Goal: Information Seeking & Learning: Learn about a topic

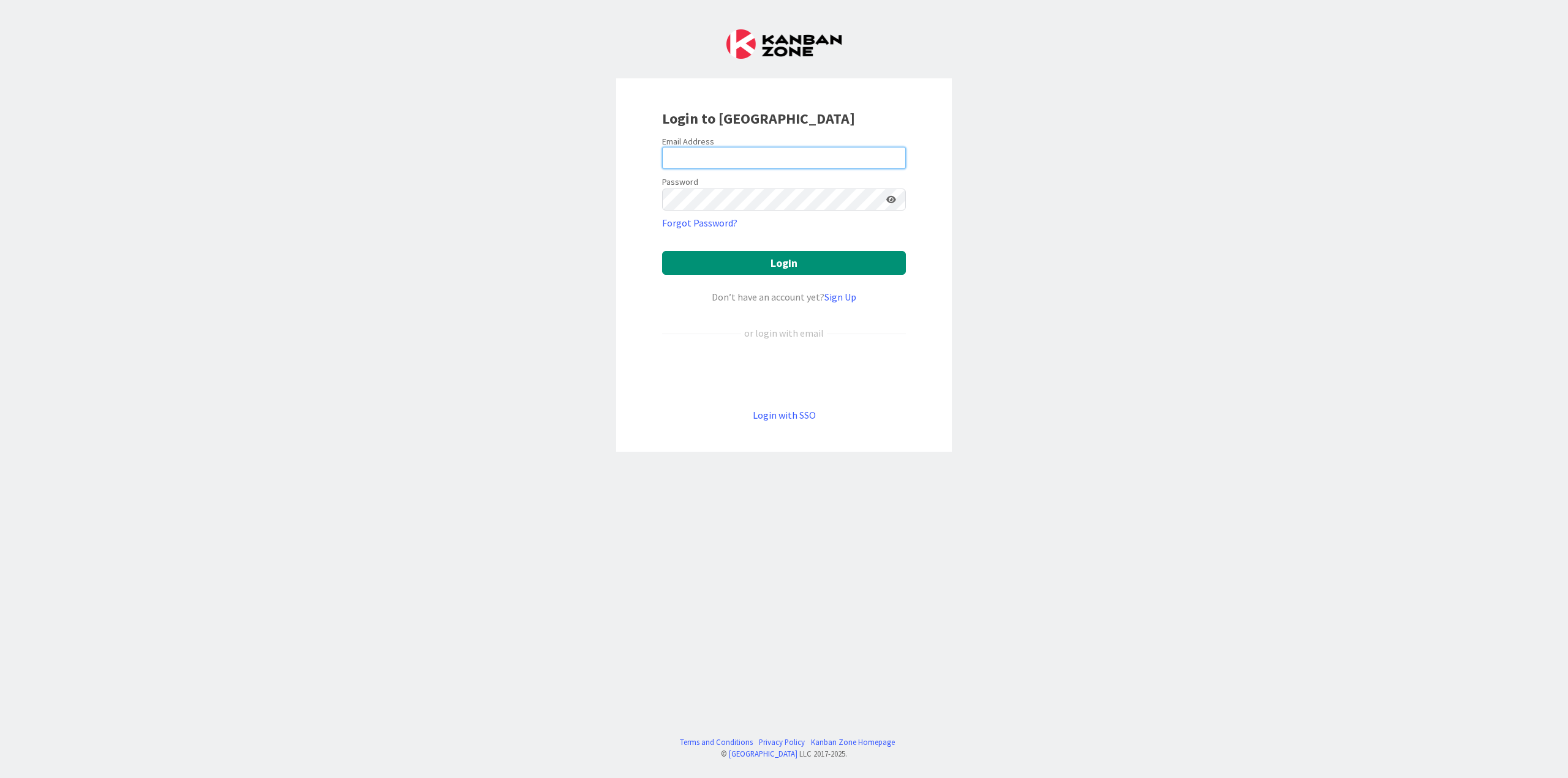
type input "minna.maatta@pandia.fi"
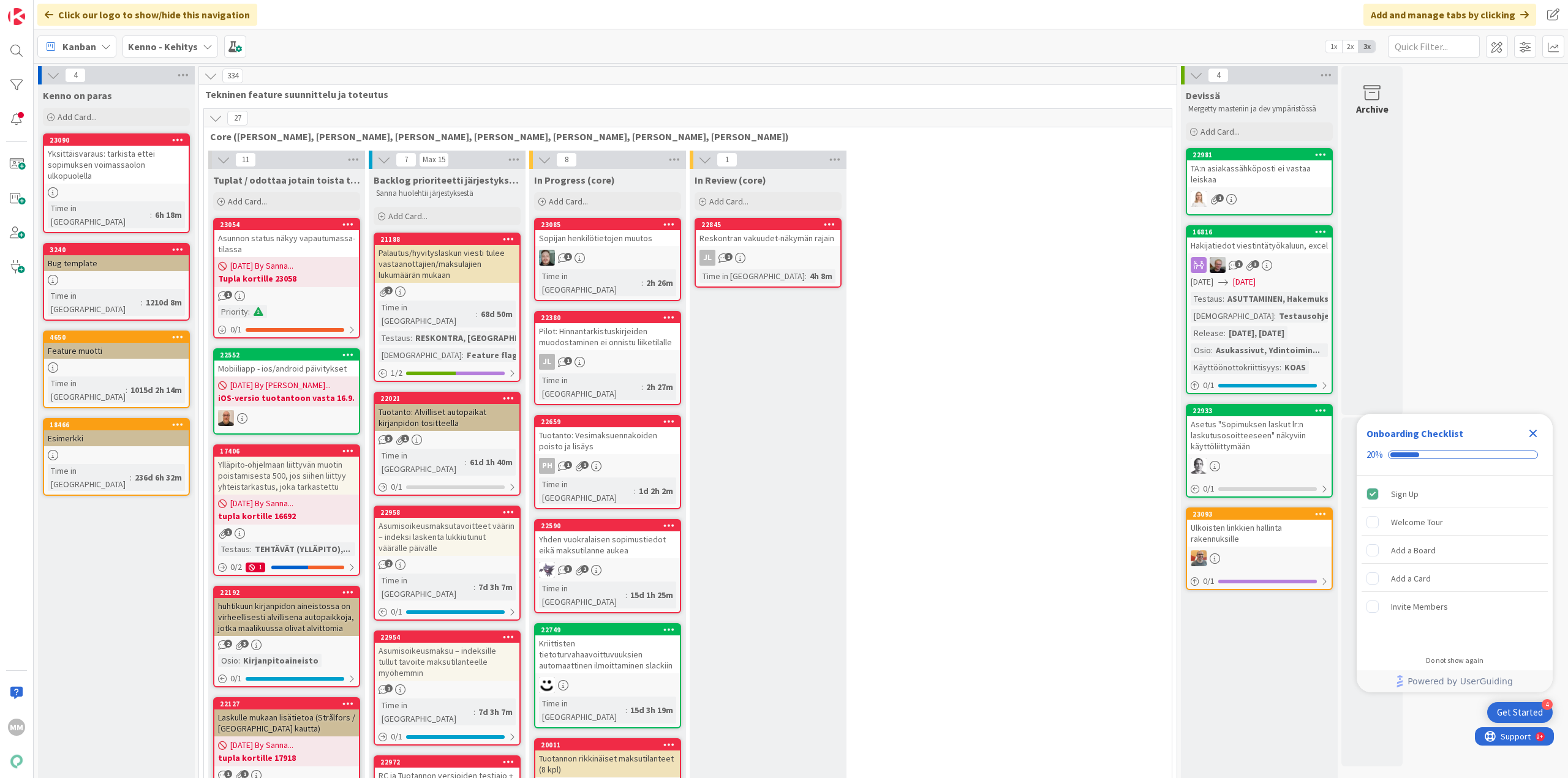
click at [1525, 432] on div "Close Checklist" at bounding box center [1533, 433] width 20 height 20
click at [187, 42] on b "Kenno - Kehitys" at bounding box center [163, 46] width 70 height 12
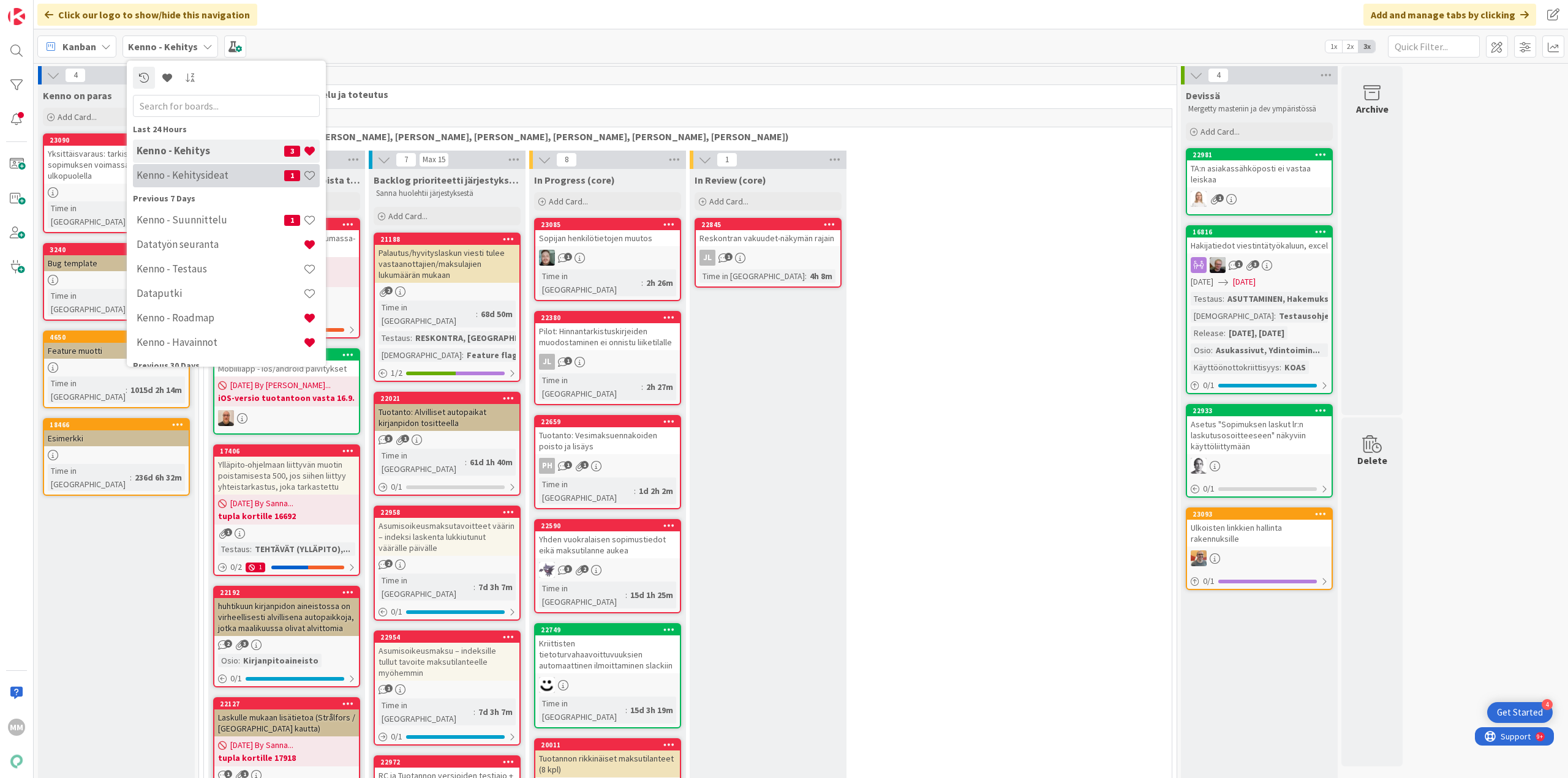
click at [215, 178] on h4 "Kenno - Kehitysideat" at bounding box center [211, 175] width 147 height 12
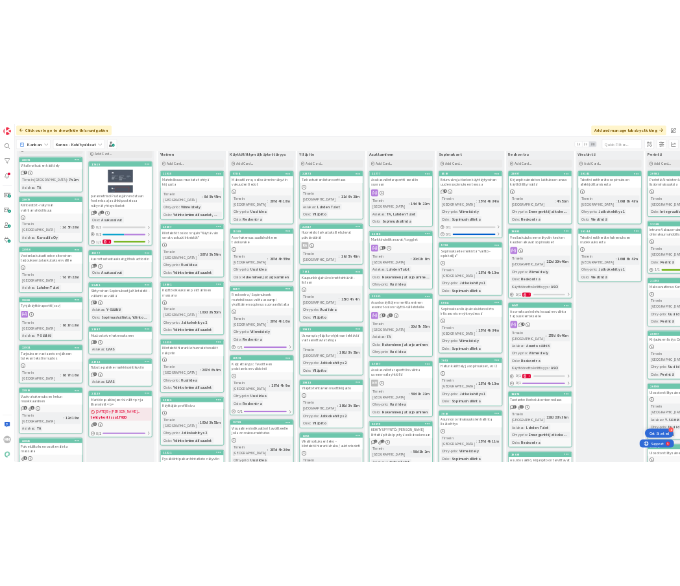
scroll to position [1423, 0]
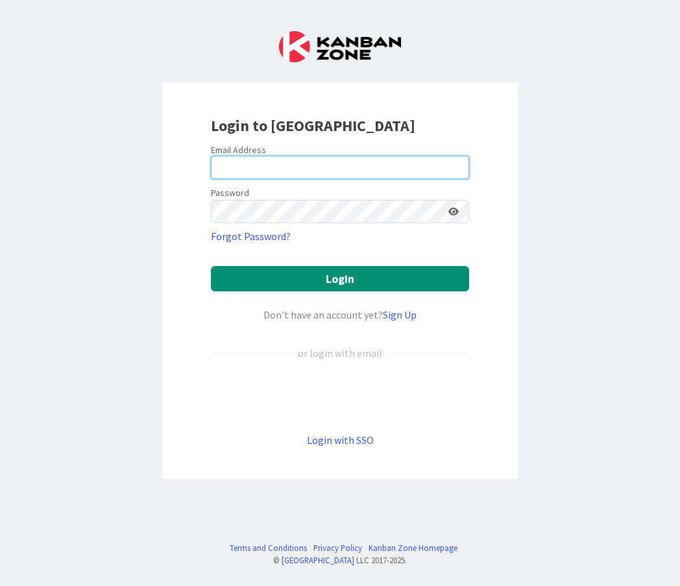
type input "[EMAIL_ADDRESS][DOMAIN_NAME]"
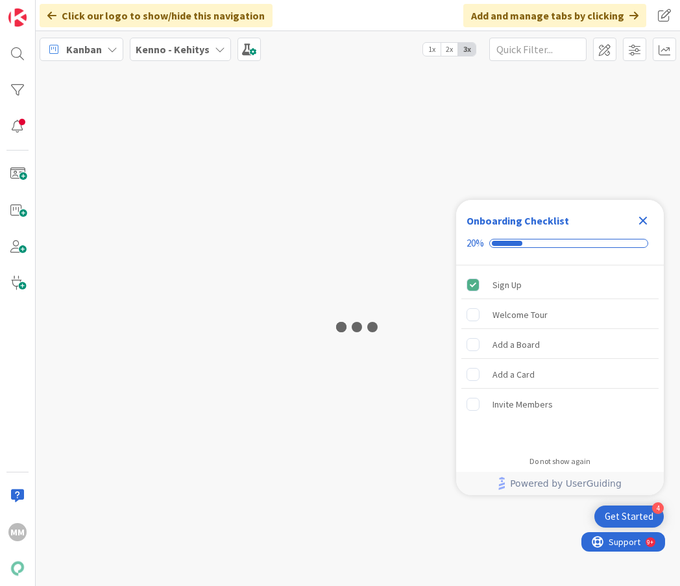
click at [646, 221] on icon "Close Checklist" at bounding box center [643, 221] width 16 height 16
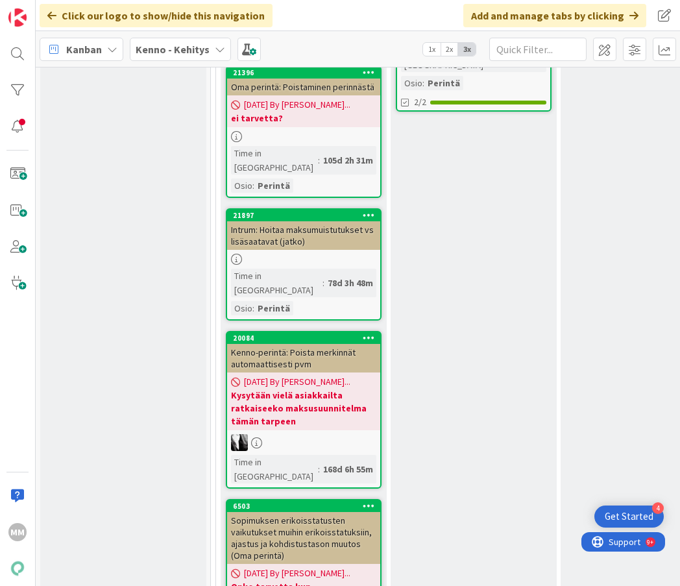
scroll to position [3724, 0]
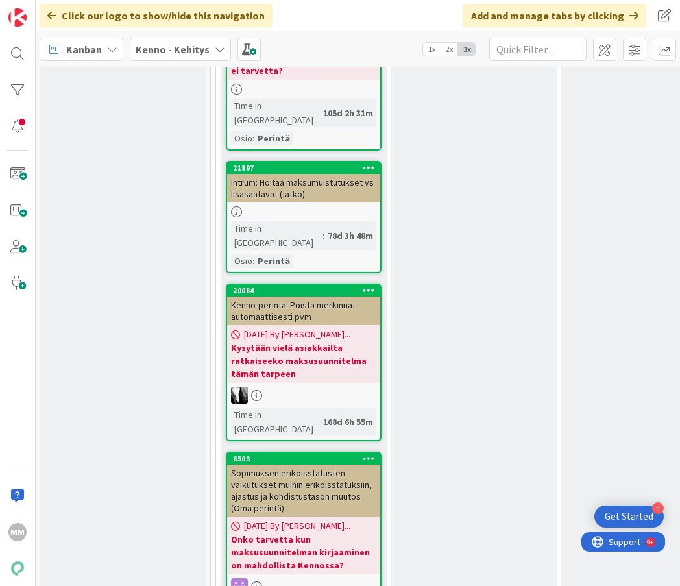
click at [311, 532] on b "Onko tarvetta kun maksusuunnitelman kirjaaminen on mahdollista Kennossa?" at bounding box center [303, 551] width 145 height 39
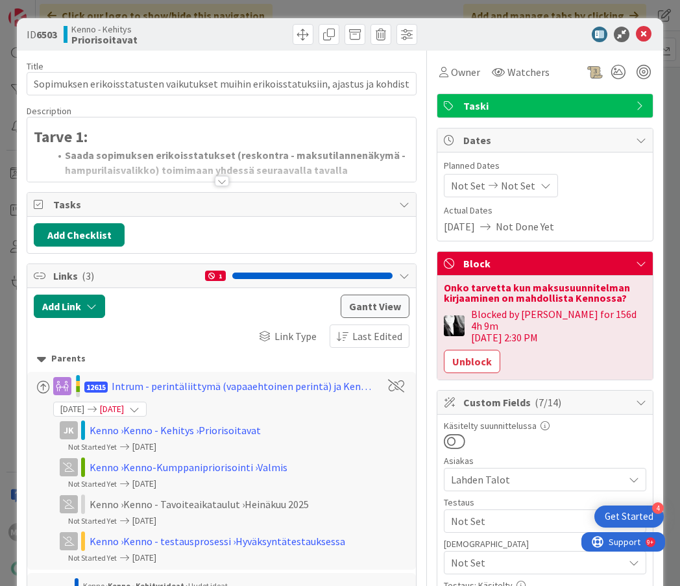
click at [216, 182] on div at bounding box center [222, 181] width 14 height 10
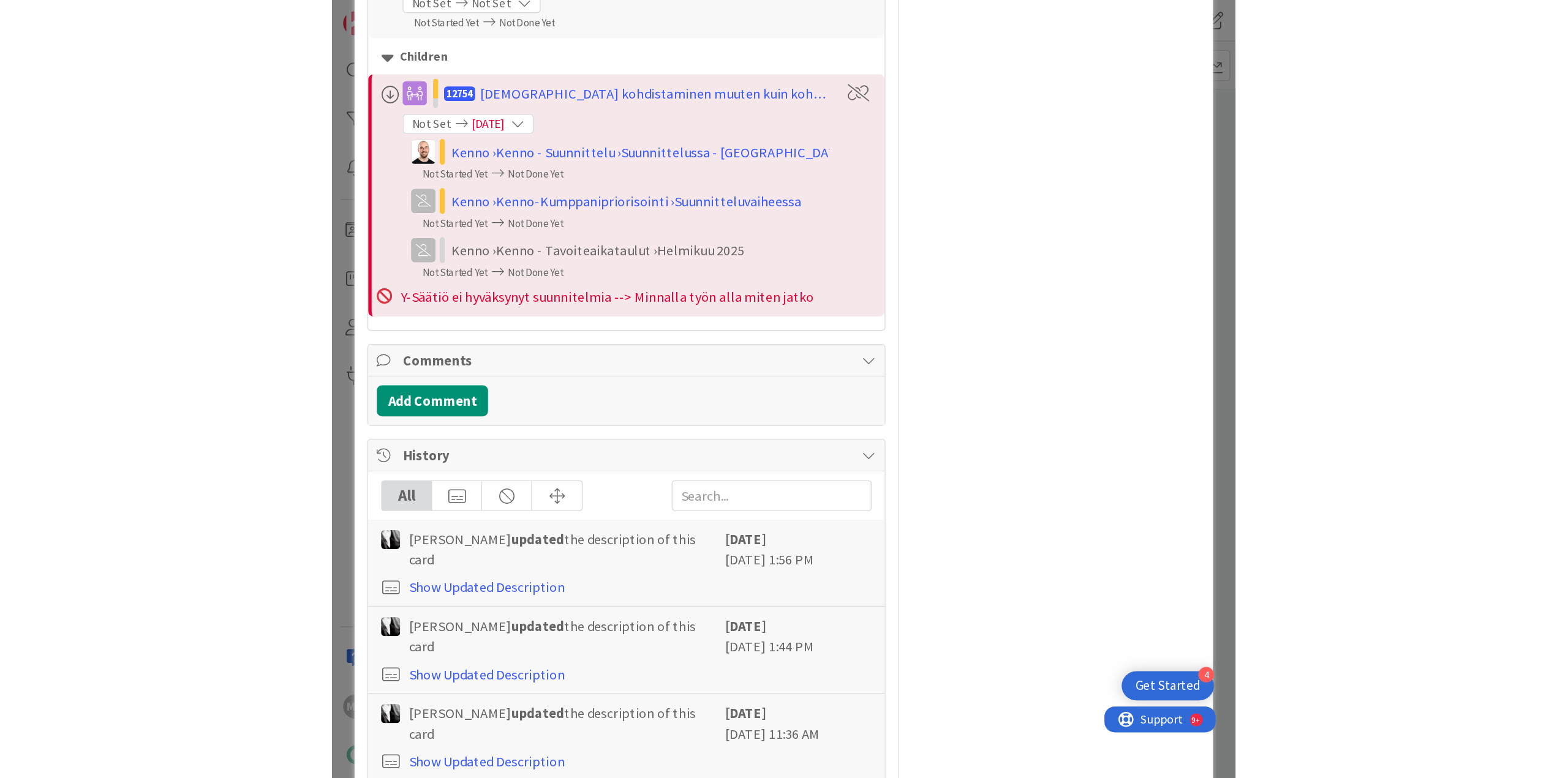
scroll to position [2388, 0]
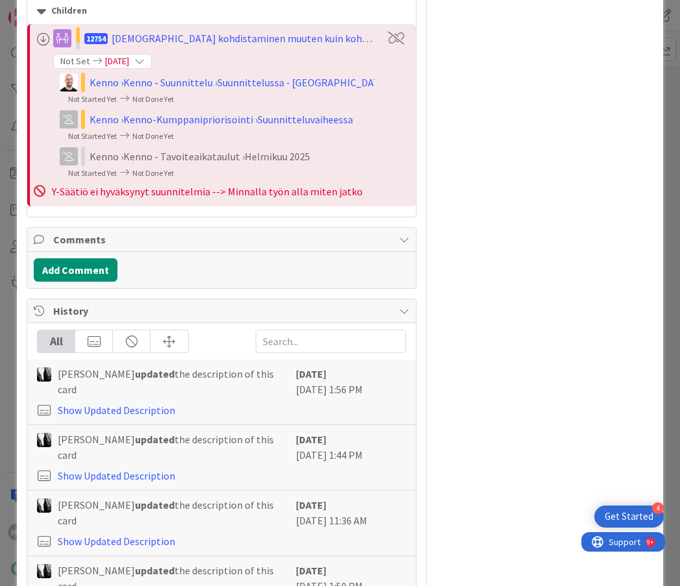
click at [219, 317] on link "https://www.figma.com/design/s06ePFuGvSFkRRSBp8p43G/Reskontra?node-id=18032-751…" at bounding box center [187, 314] width 89 height 17
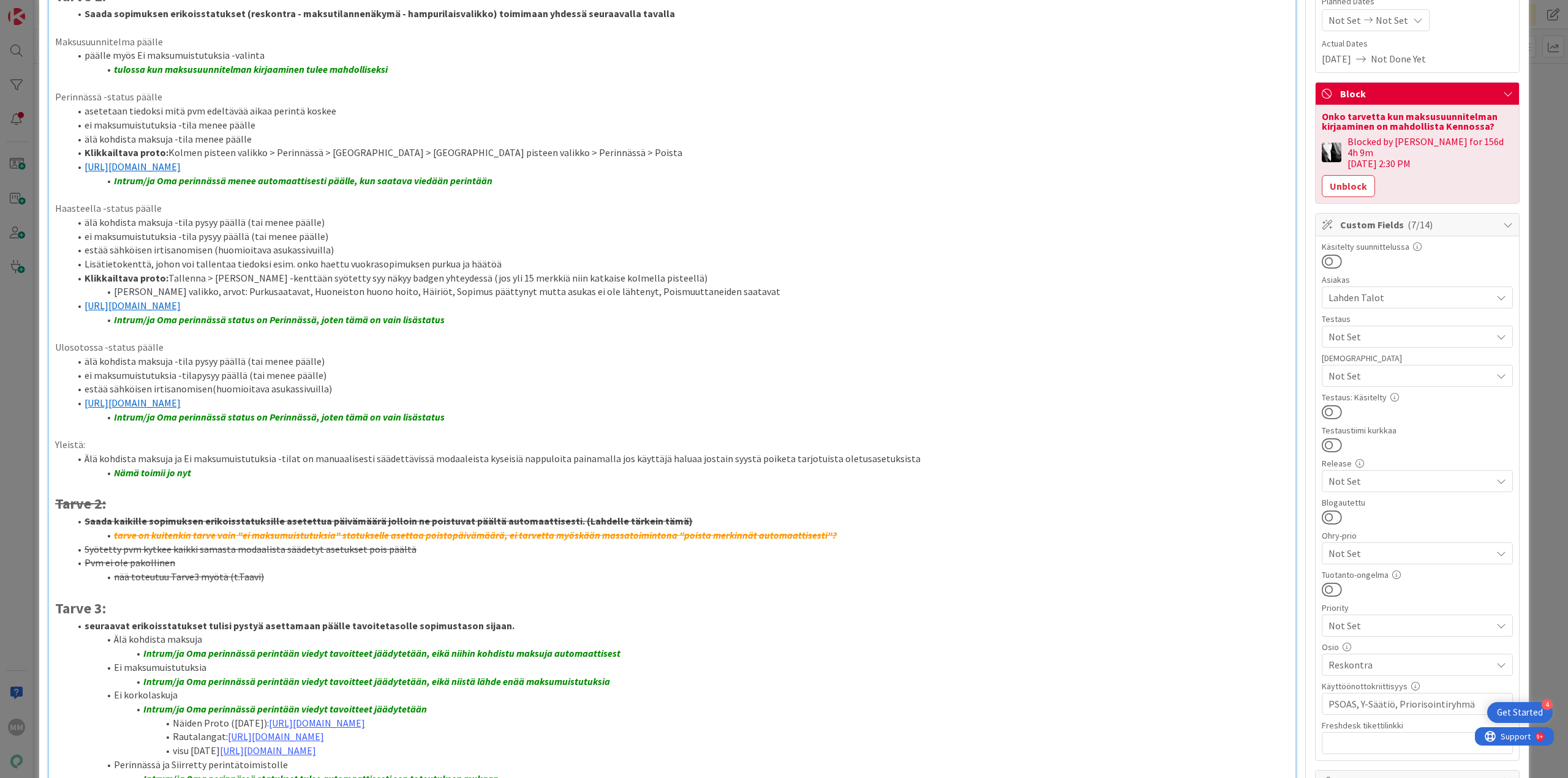
scroll to position [0, 0]
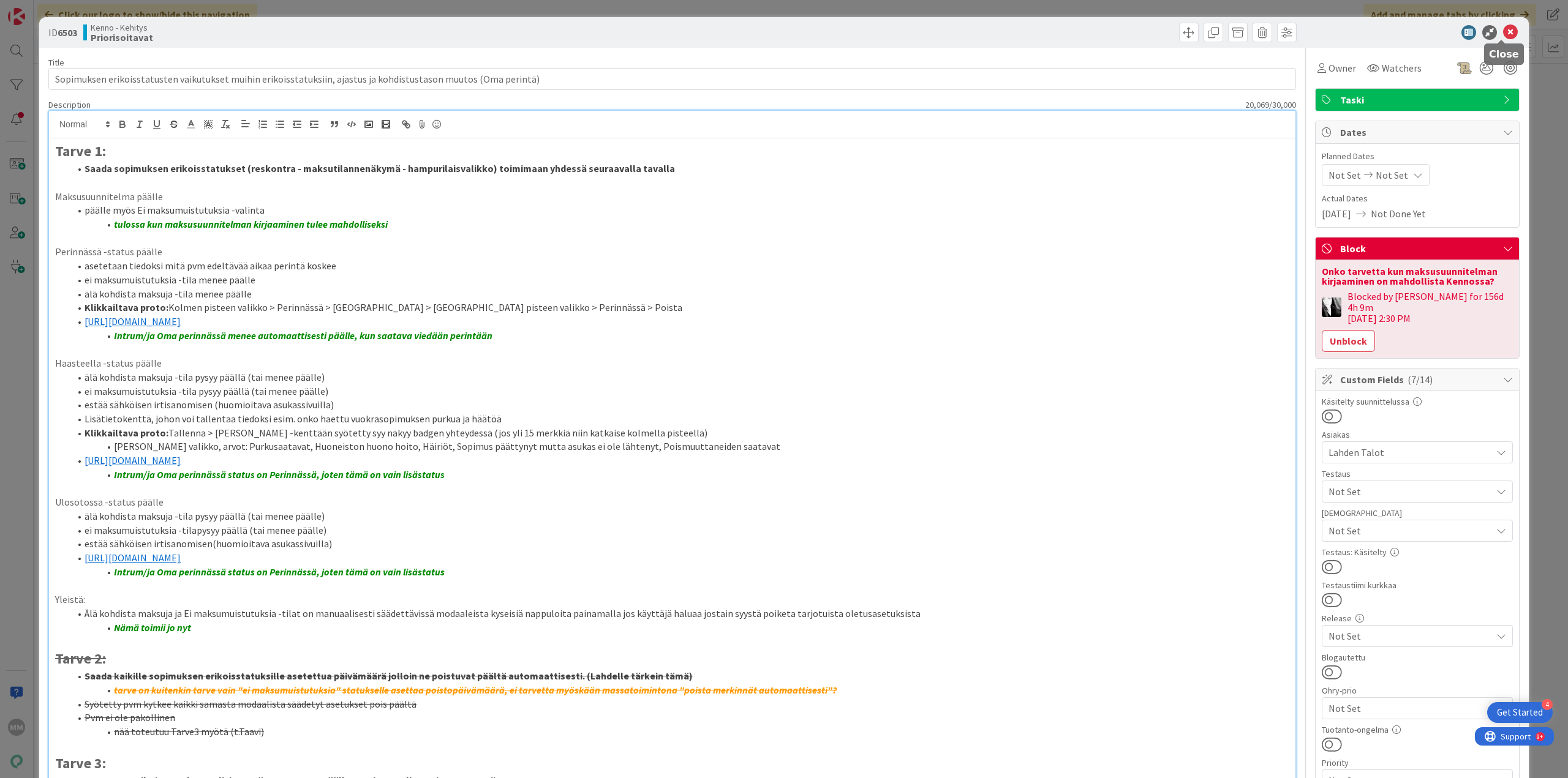
click at [641, 30] on icon at bounding box center [1510, 33] width 15 height 15
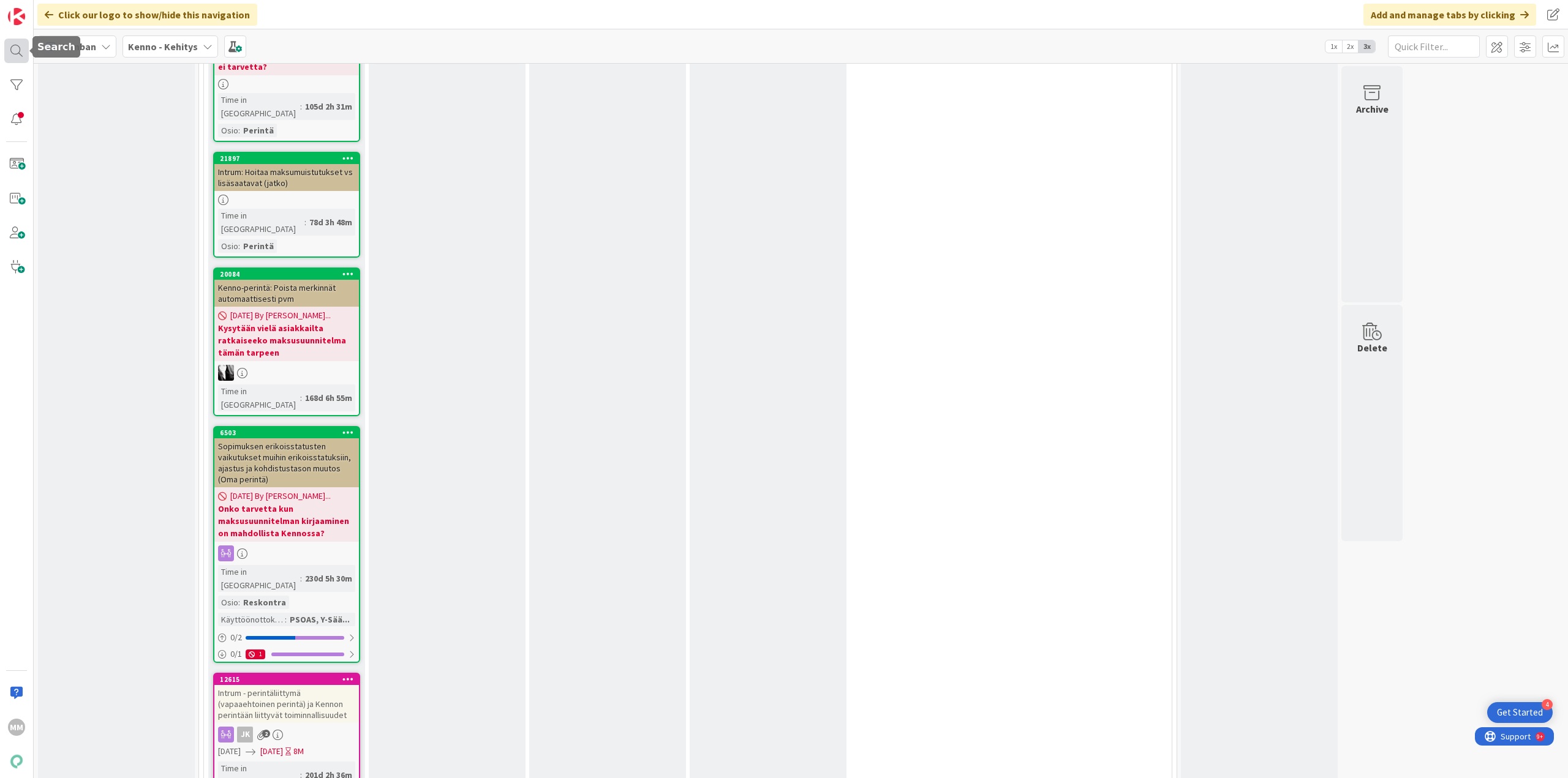
click at [20, 54] on div at bounding box center [17, 51] width 25 height 25
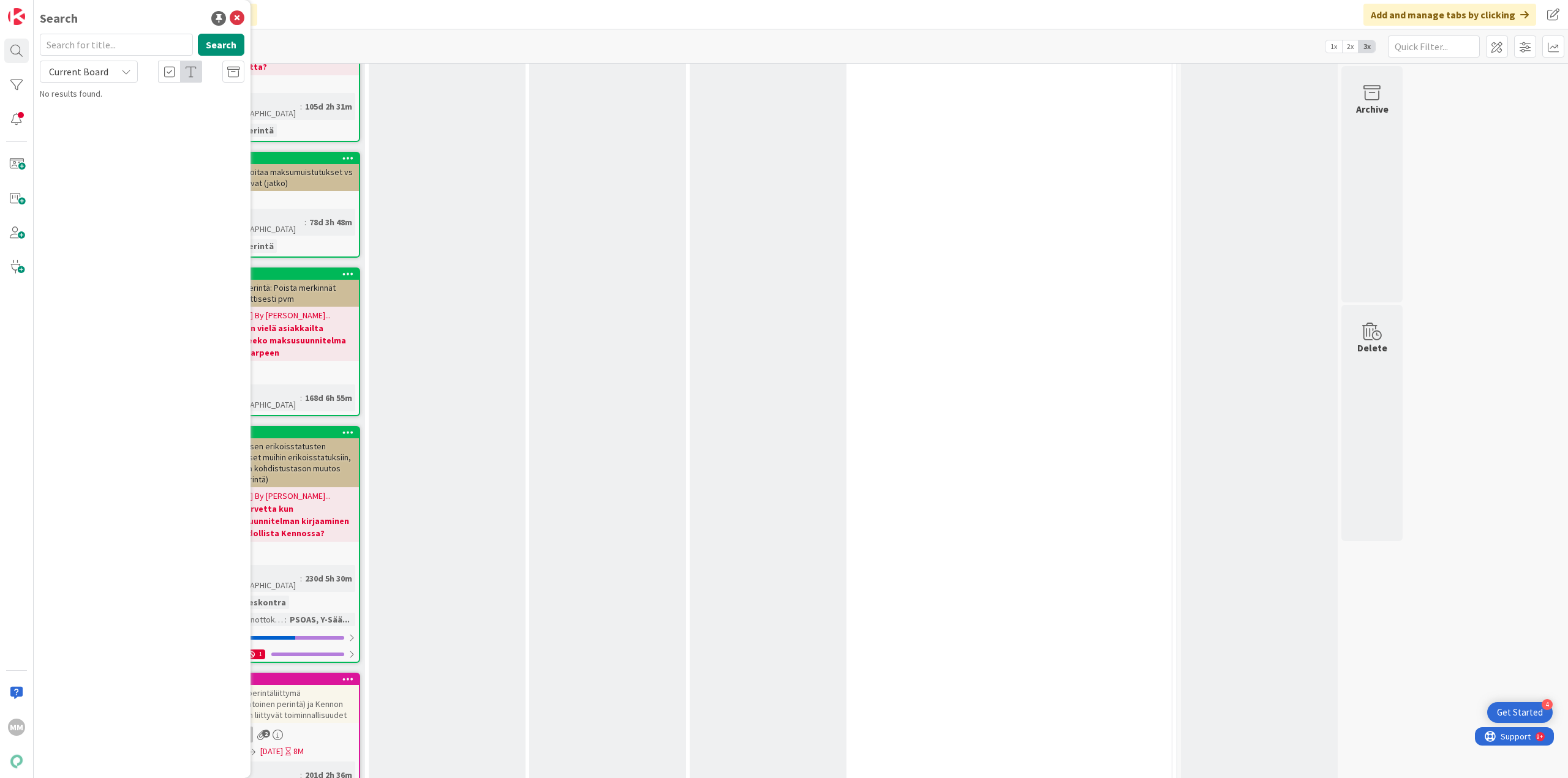
click at [92, 50] on input "text" at bounding box center [116, 44] width 153 height 22
type input "maksusuunnitelma"
click at [111, 66] on div "Current Board" at bounding box center [89, 71] width 98 height 22
click at [100, 119] on span "All Boards" at bounding box center [110, 122] width 128 height 18
click at [134, 48] on input "maksusuunnitelma" at bounding box center [116, 44] width 153 height 22
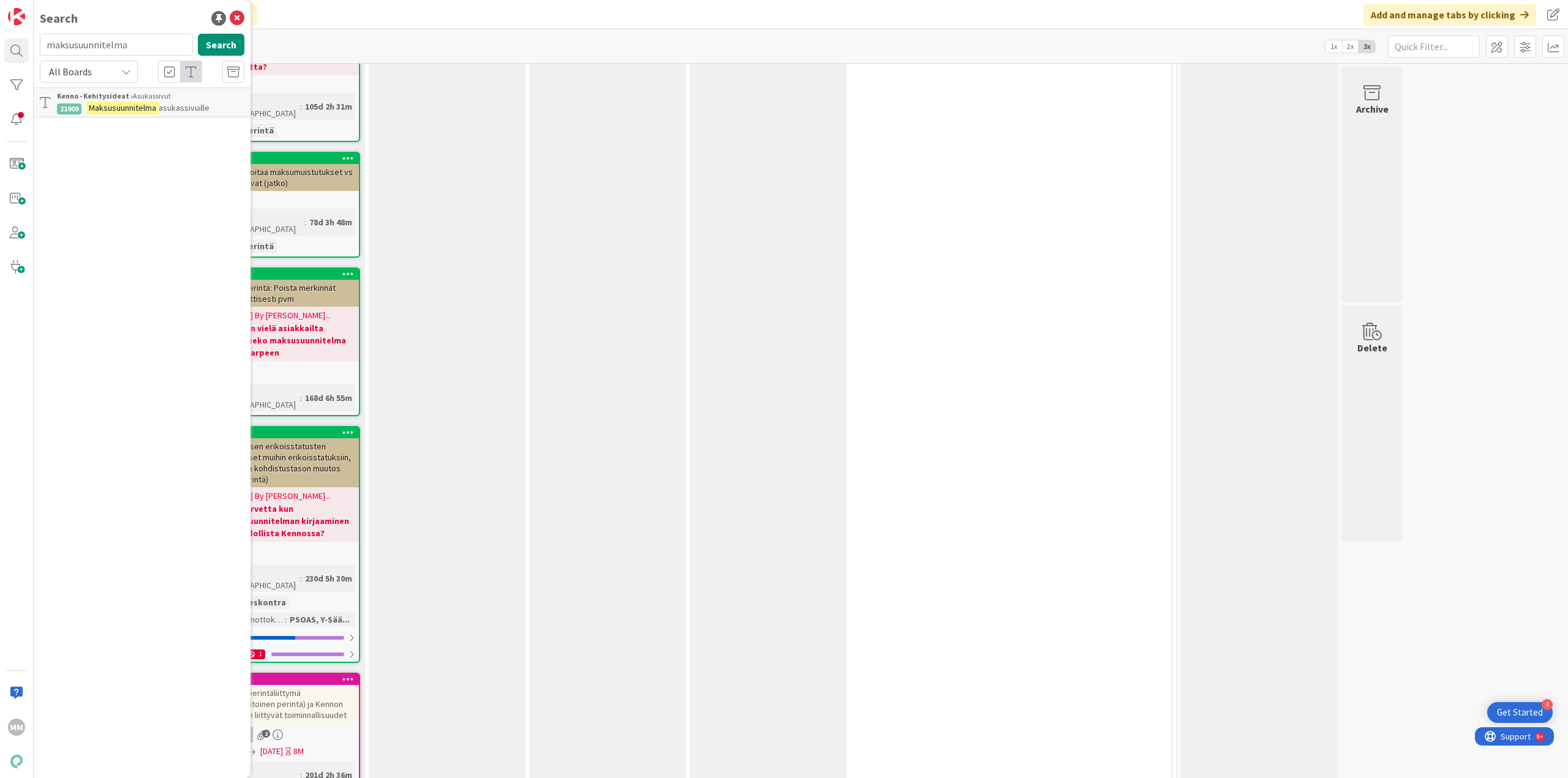
click at [175, 104] on span "asukassivuille" at bounding box center [184, 108] width 51 height 11
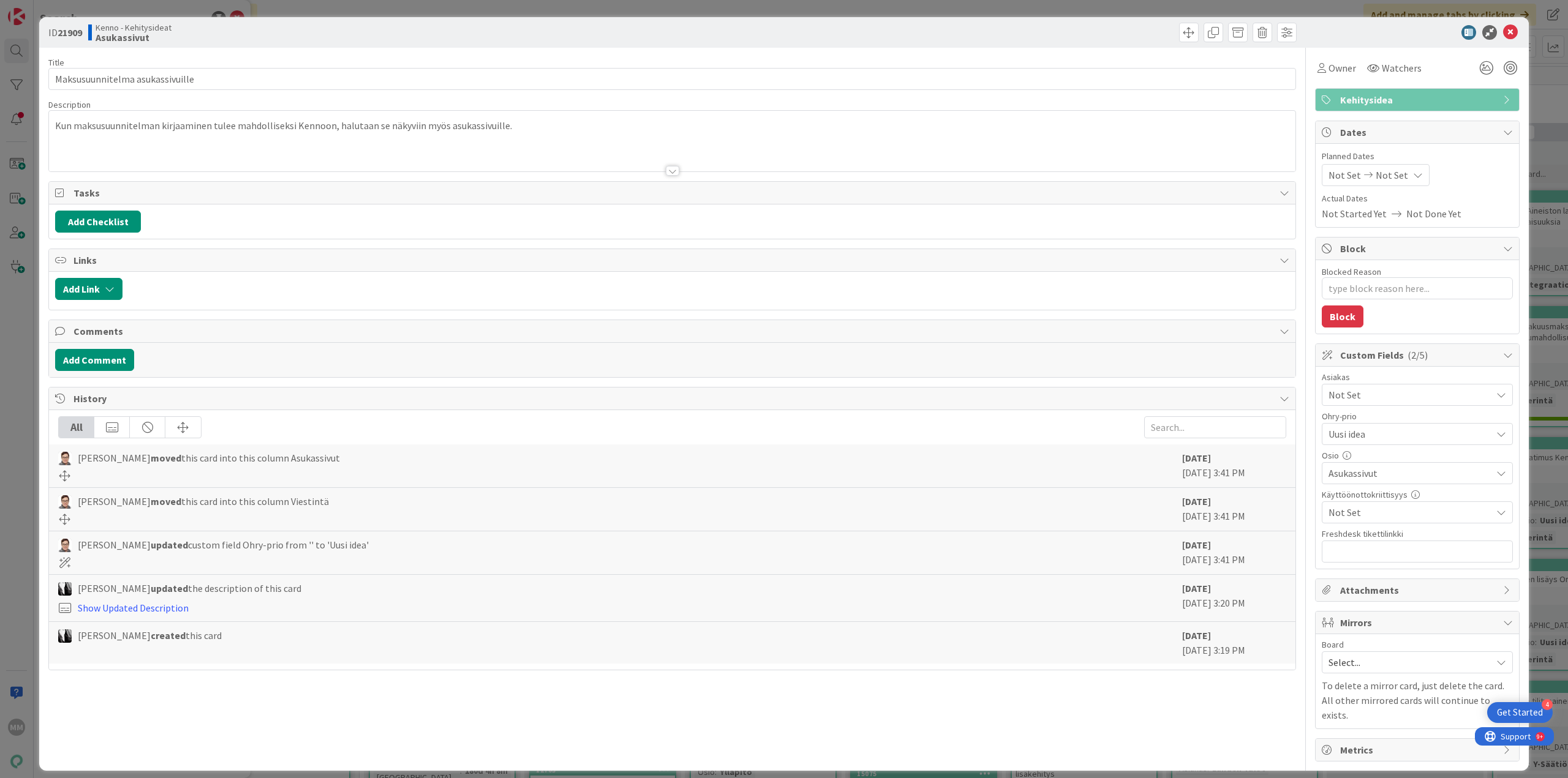
type textarea "x"
click at [641, 170] on div at bounding box center [673, 171] width 13 height 9
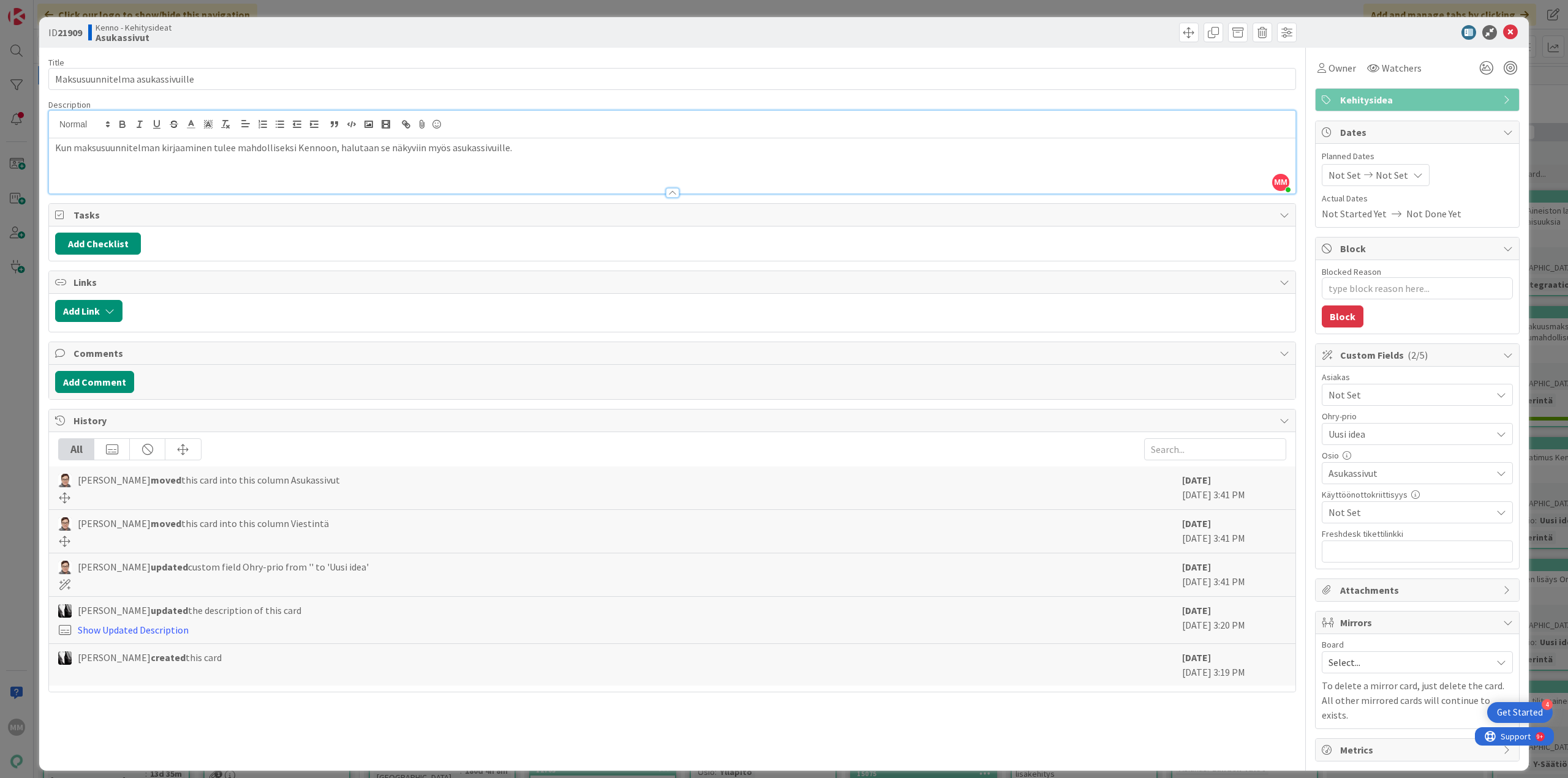
click at [641, 192] on div at bounding box center [673, 193] width 13 height 9
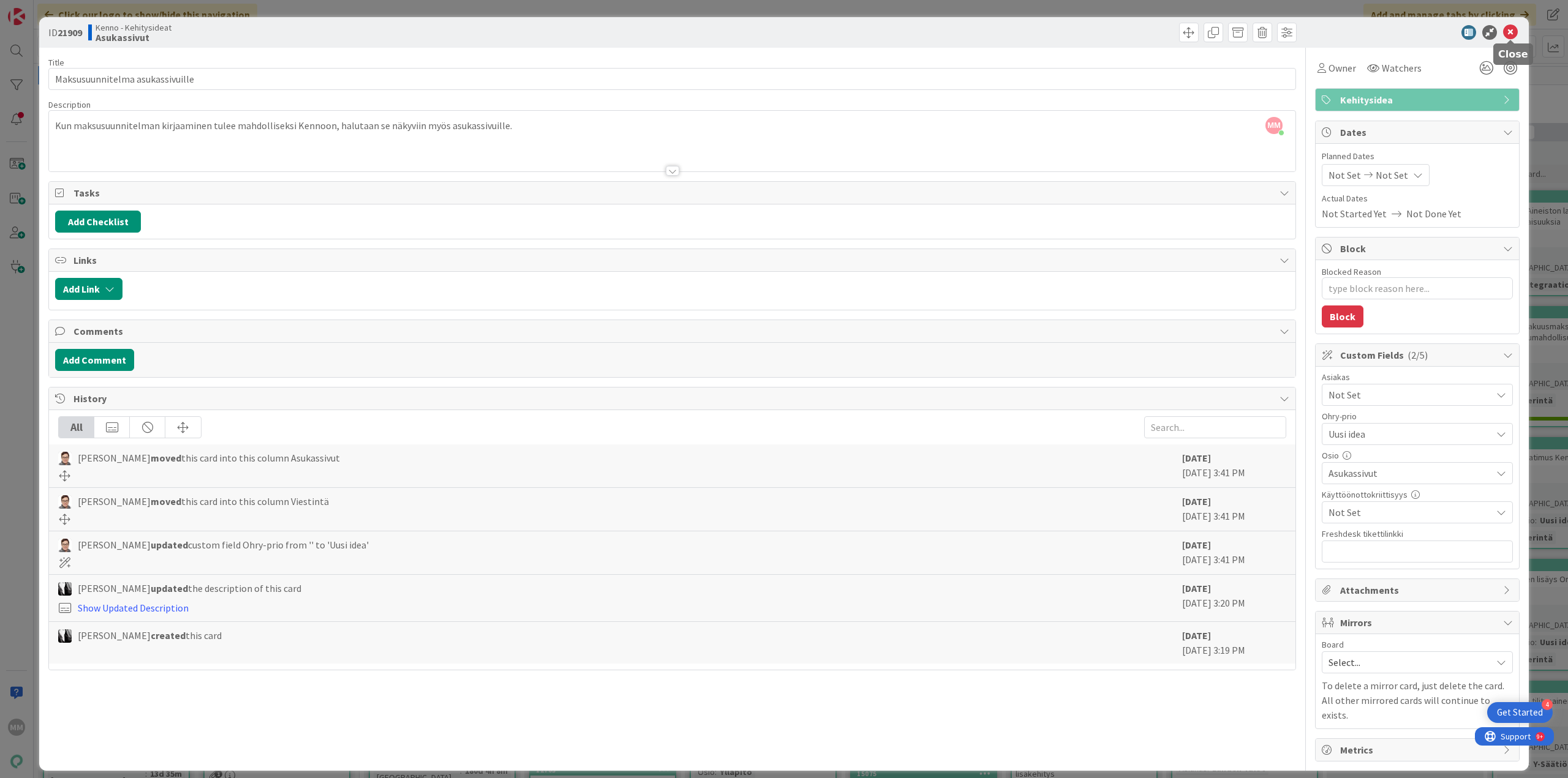
click at [641, 32] on icon at bounding box center [1510, 33] width 15 height 15
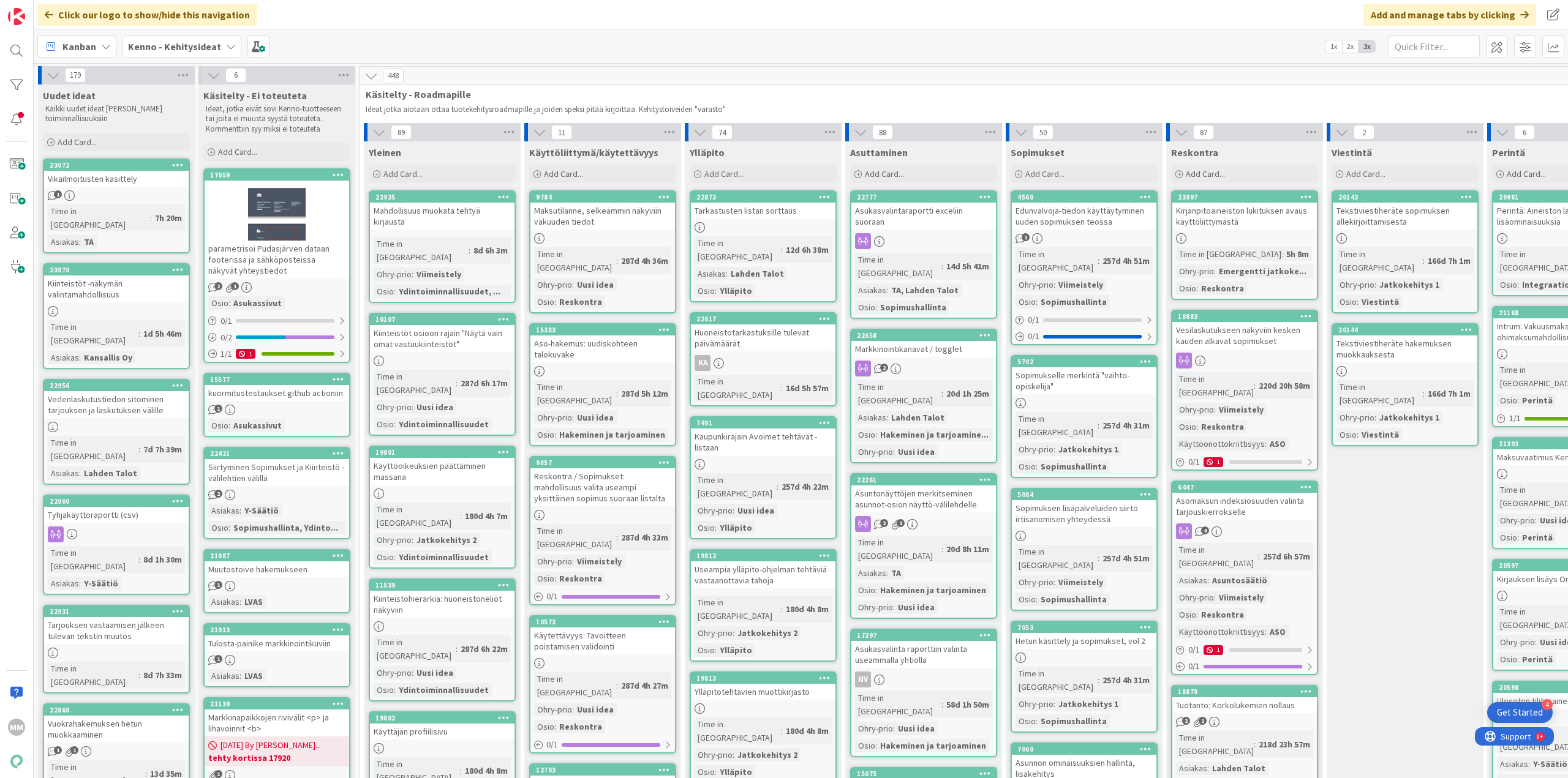
click at [83, 45] on span "Kanban" at bounding box center [79, 47] width 34 height 15
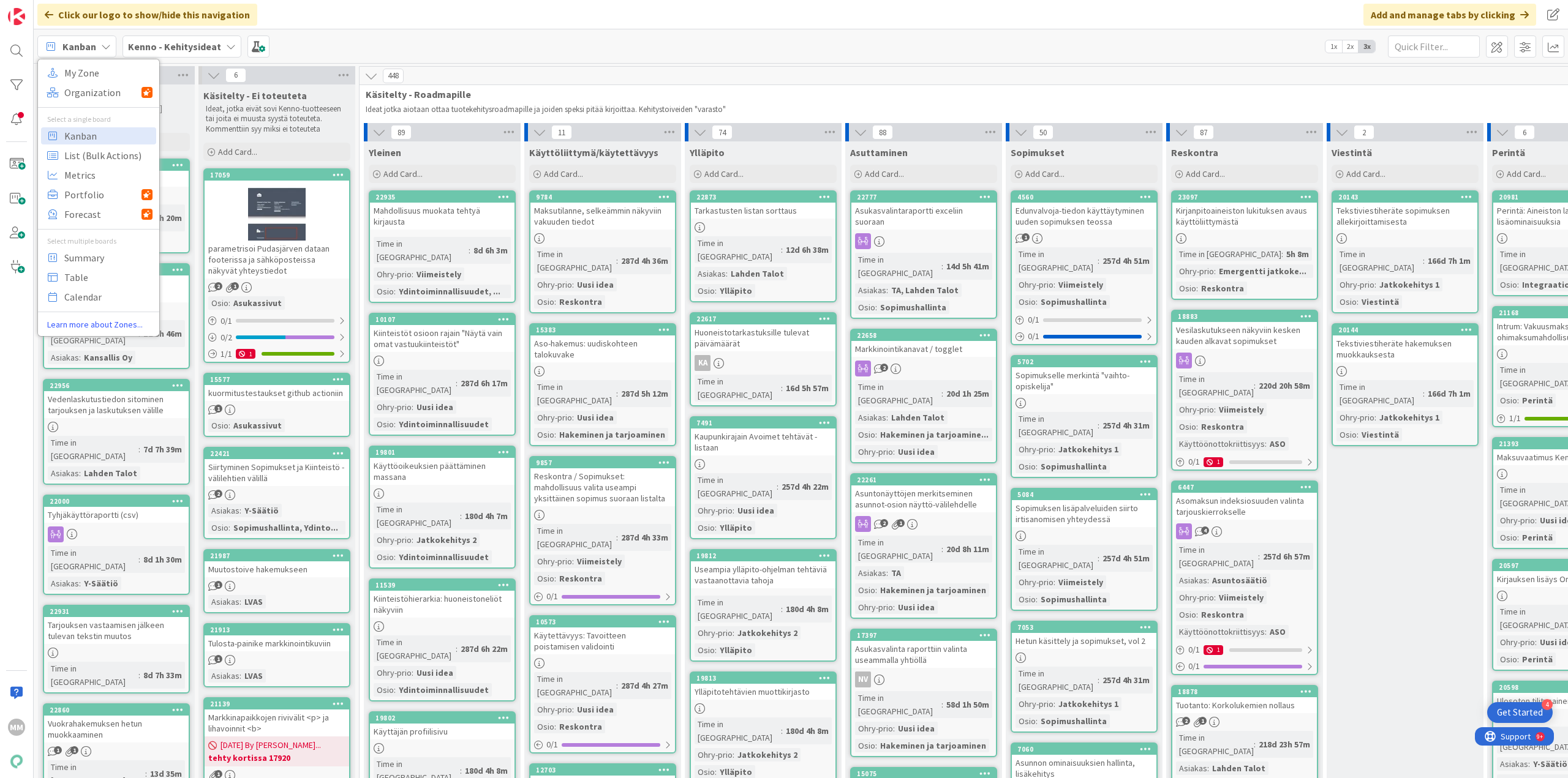
click at [102, 45] on icon at bounding box center [106, 46] width 9 height 9
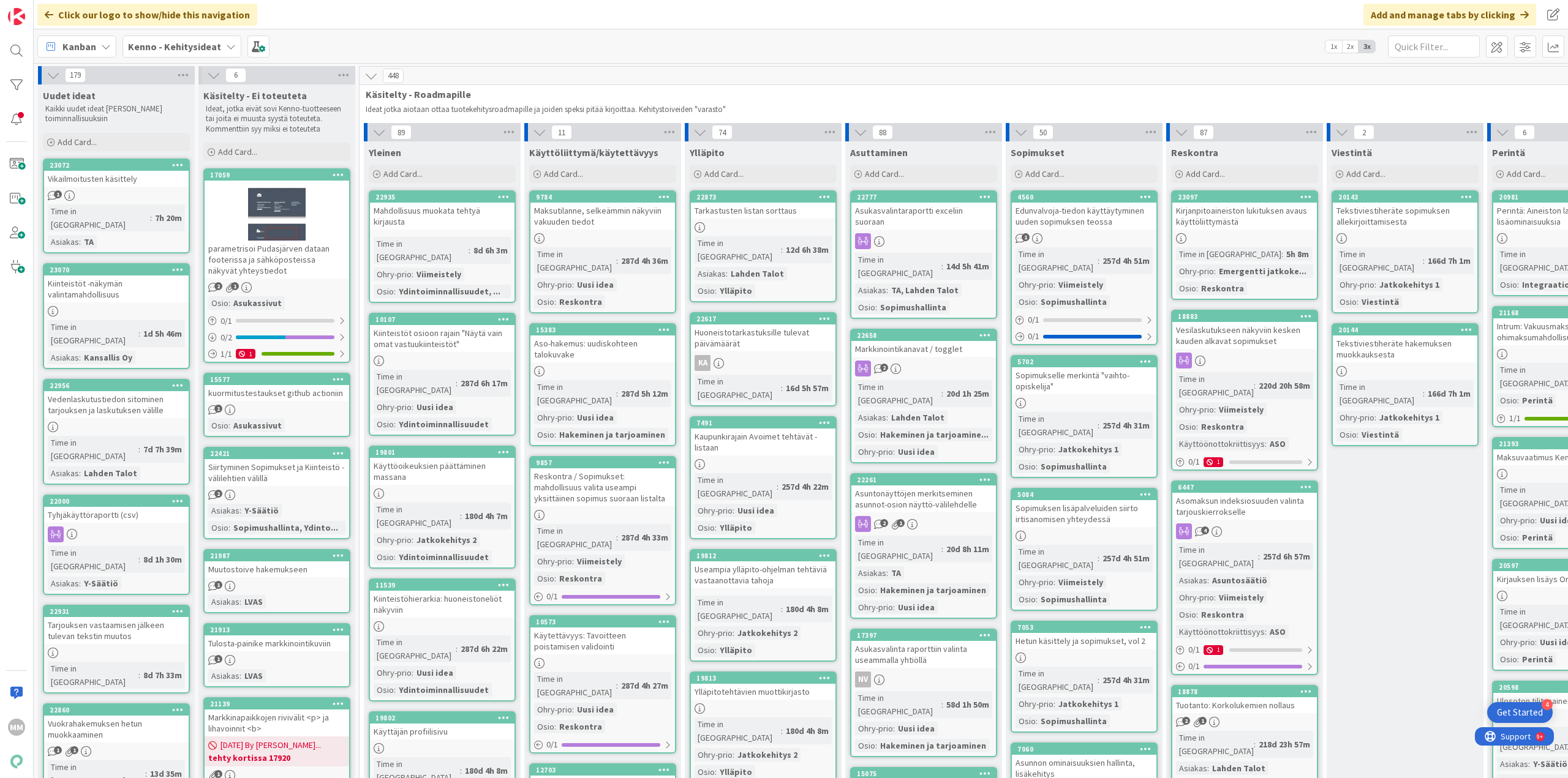
click at [219, 44] on div "Kenno - Kehitysideat" at bounding box center [182, 46] width 119 height 22
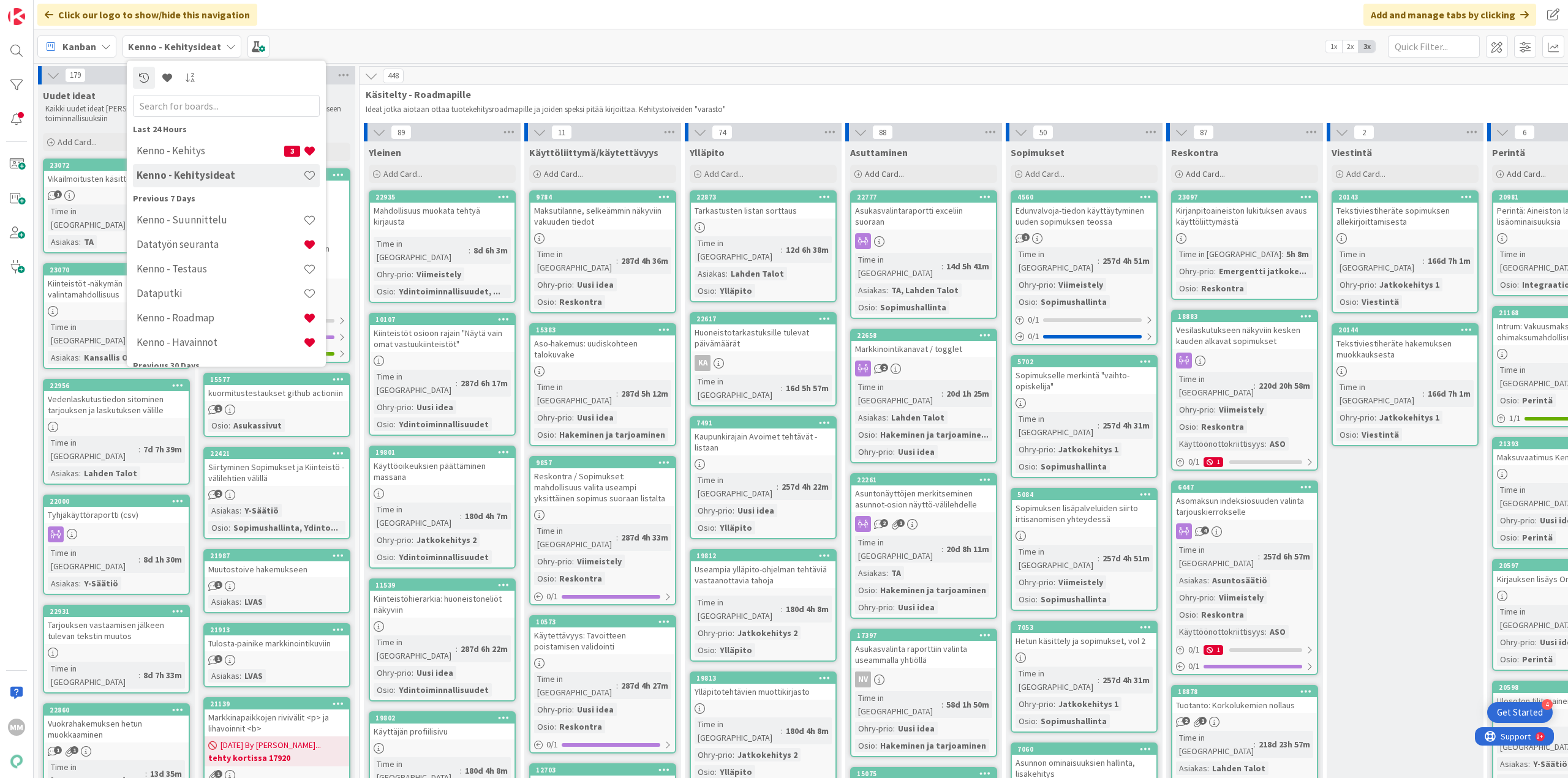
click at [219, 44] on div "Kenno - Kehitysideat" at bounding box center [182, 46] width 119 height 22
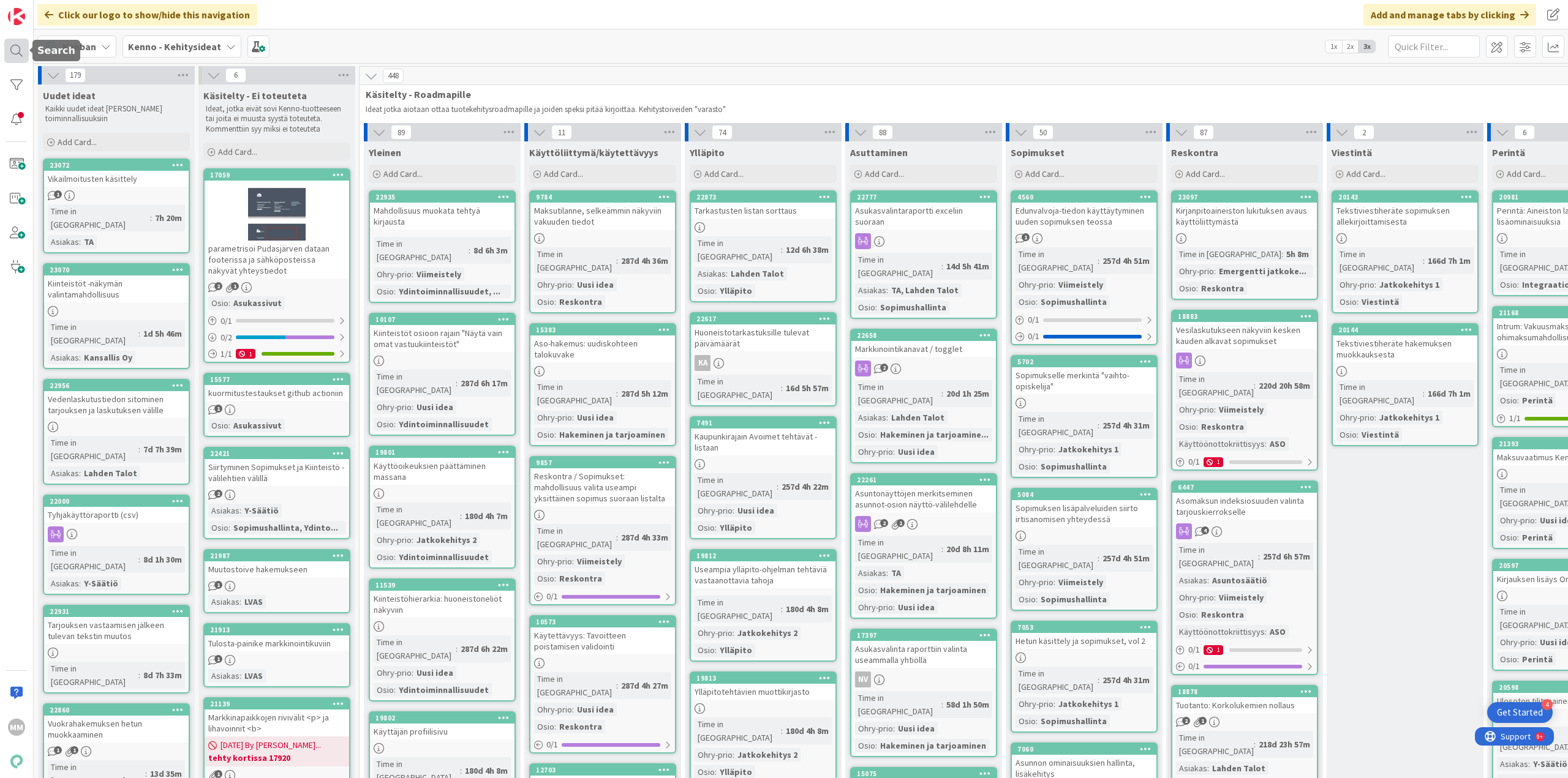
click at [21, 56] on div at bounding box center [17, 51] width 25 height 25
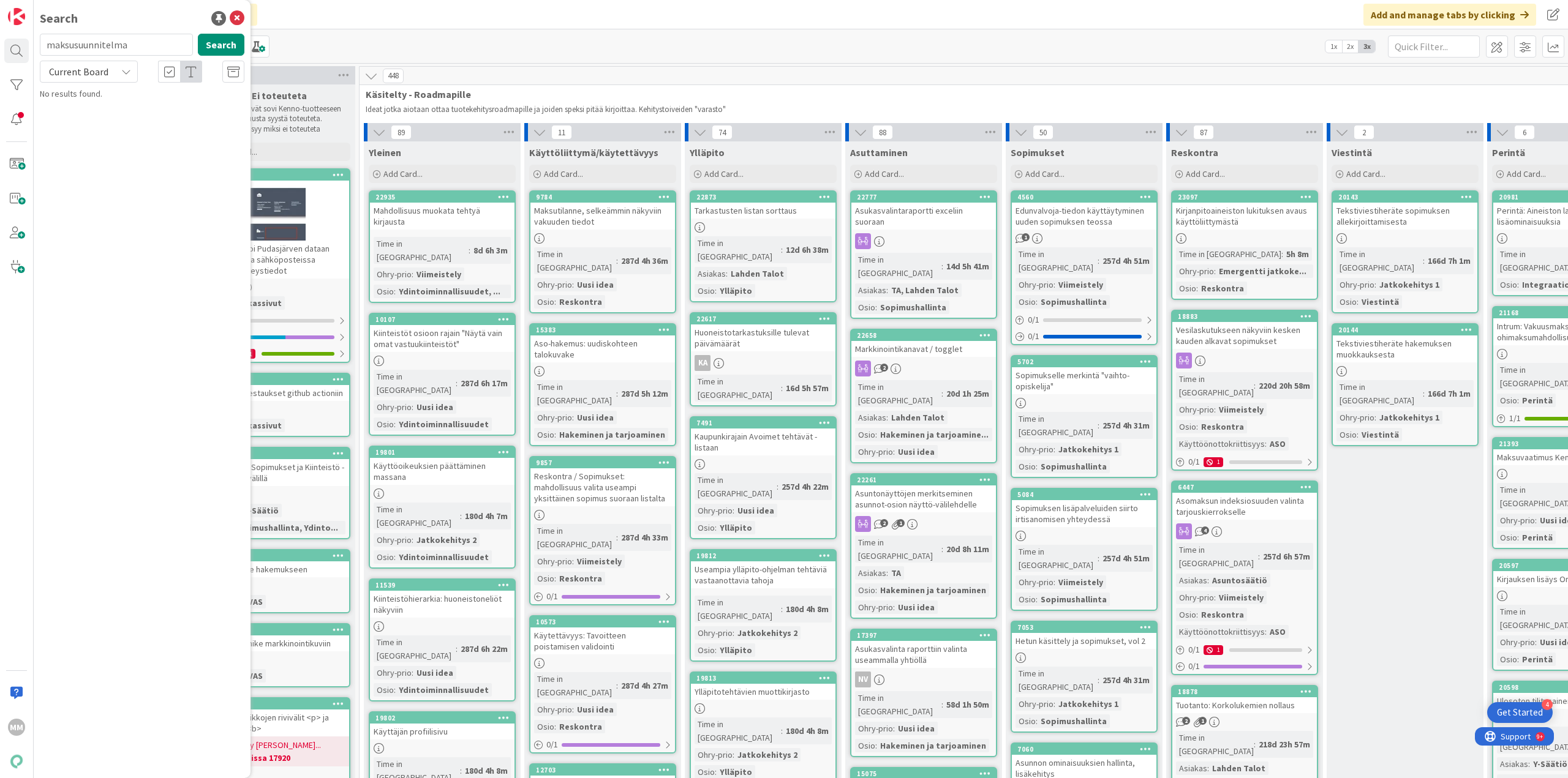
click at [142, 48] on input "maksusuunnitelma" at bounding box center [116, 44] width 153 height 22
click at [111, 75] on div "Current Board" at bounding box center [89, 71] width 98 height 22
click at [95, 126] on span "All Boards" at bounding box center [110, 122] width 128 height 18
click at [216, 51] on button "Search" at bounding box center [220, 44] width 46 height 22
click at [127, 48] on input "maksusuunnitelma" at bounding box center [116, 44] width 153 height 22
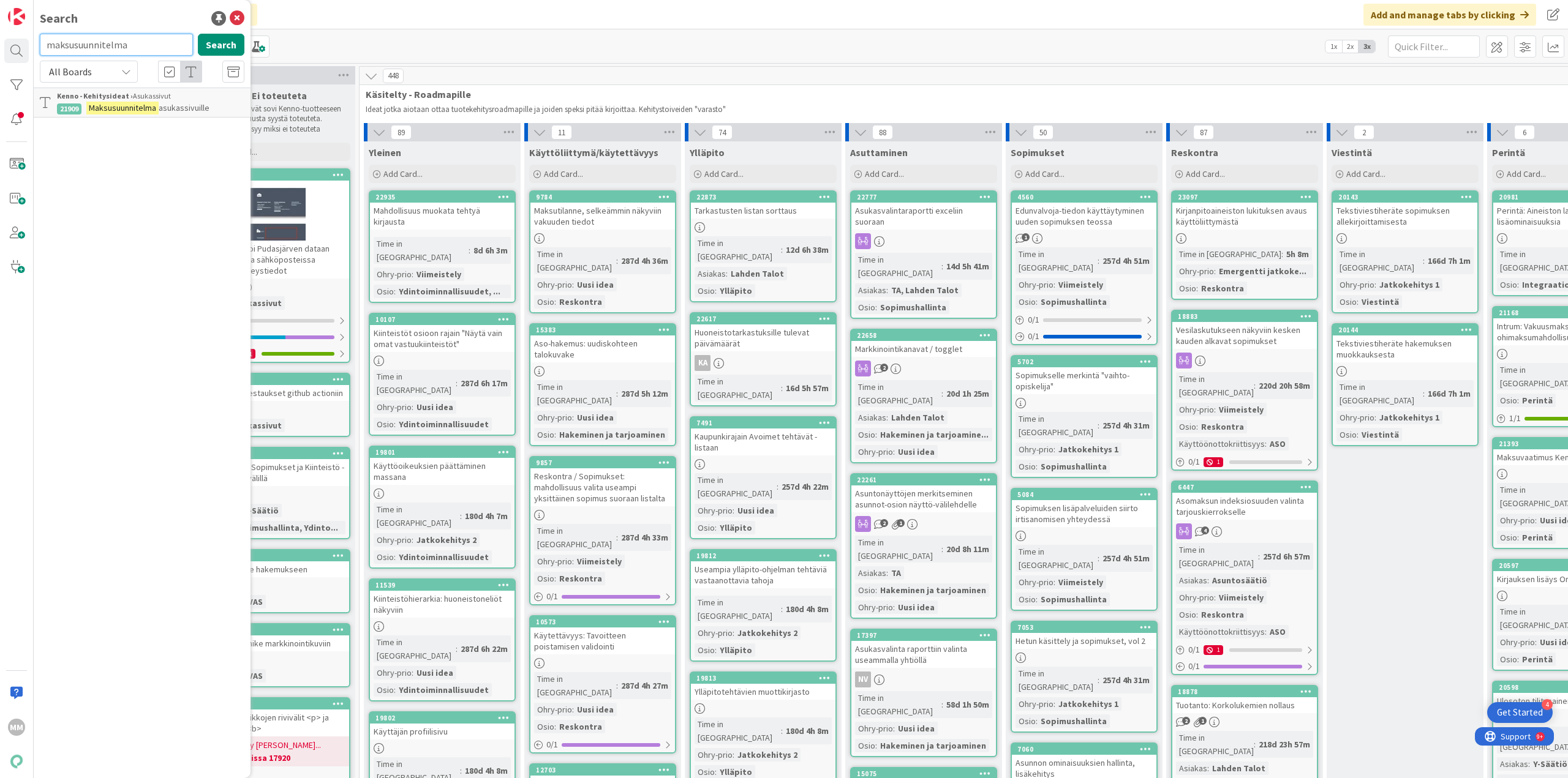
click at [128, 48] on input "maksusuunnitelma" at bounding box center [116, 44] width 153 height 22
click at [237, 18] on icon at bounding box center [237, 19] width 15 height 15
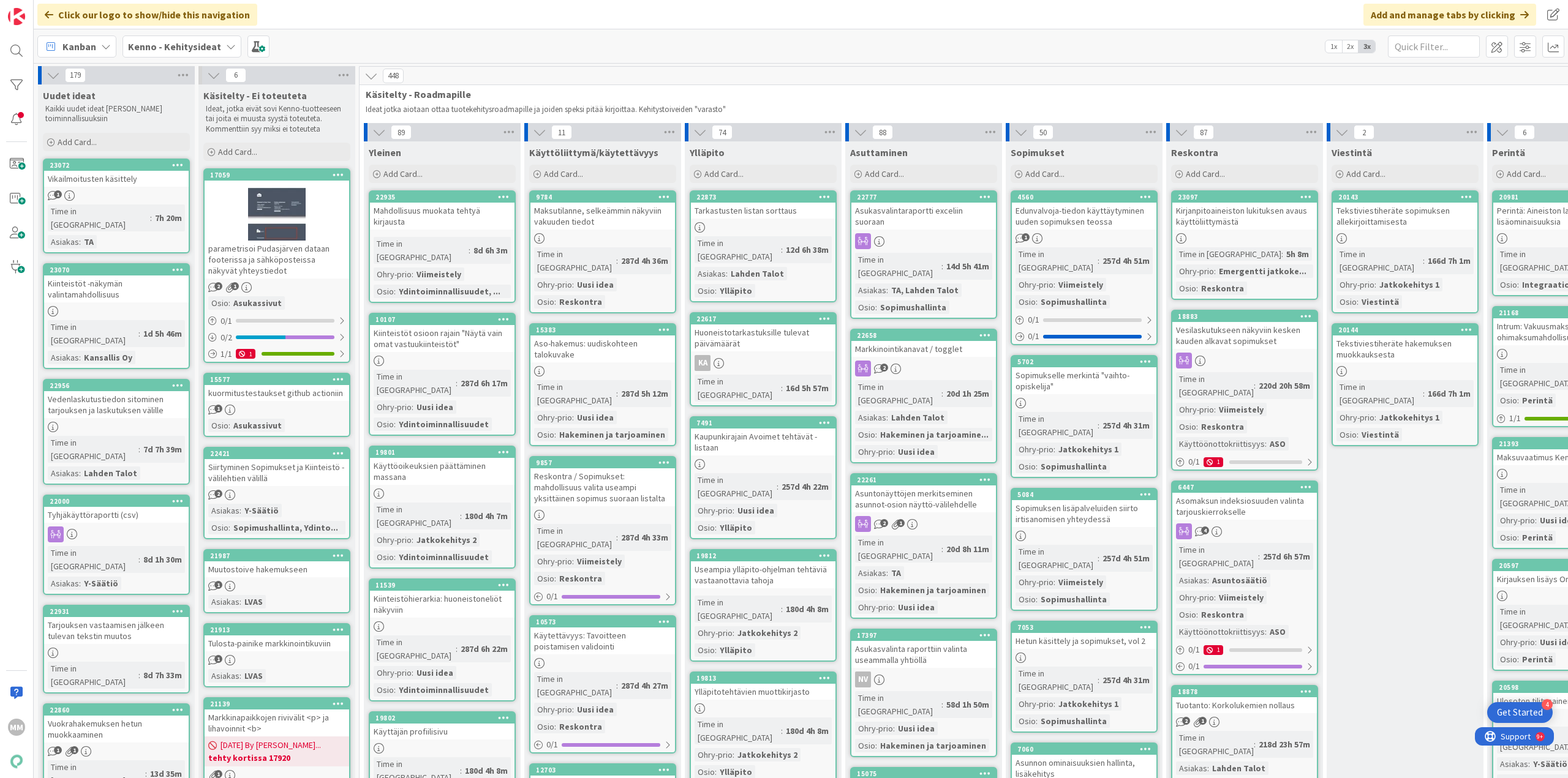
click at [213, 42] on b "Kenno - Kehitysideat" at bounding box center [175, 46] width 94 height 12
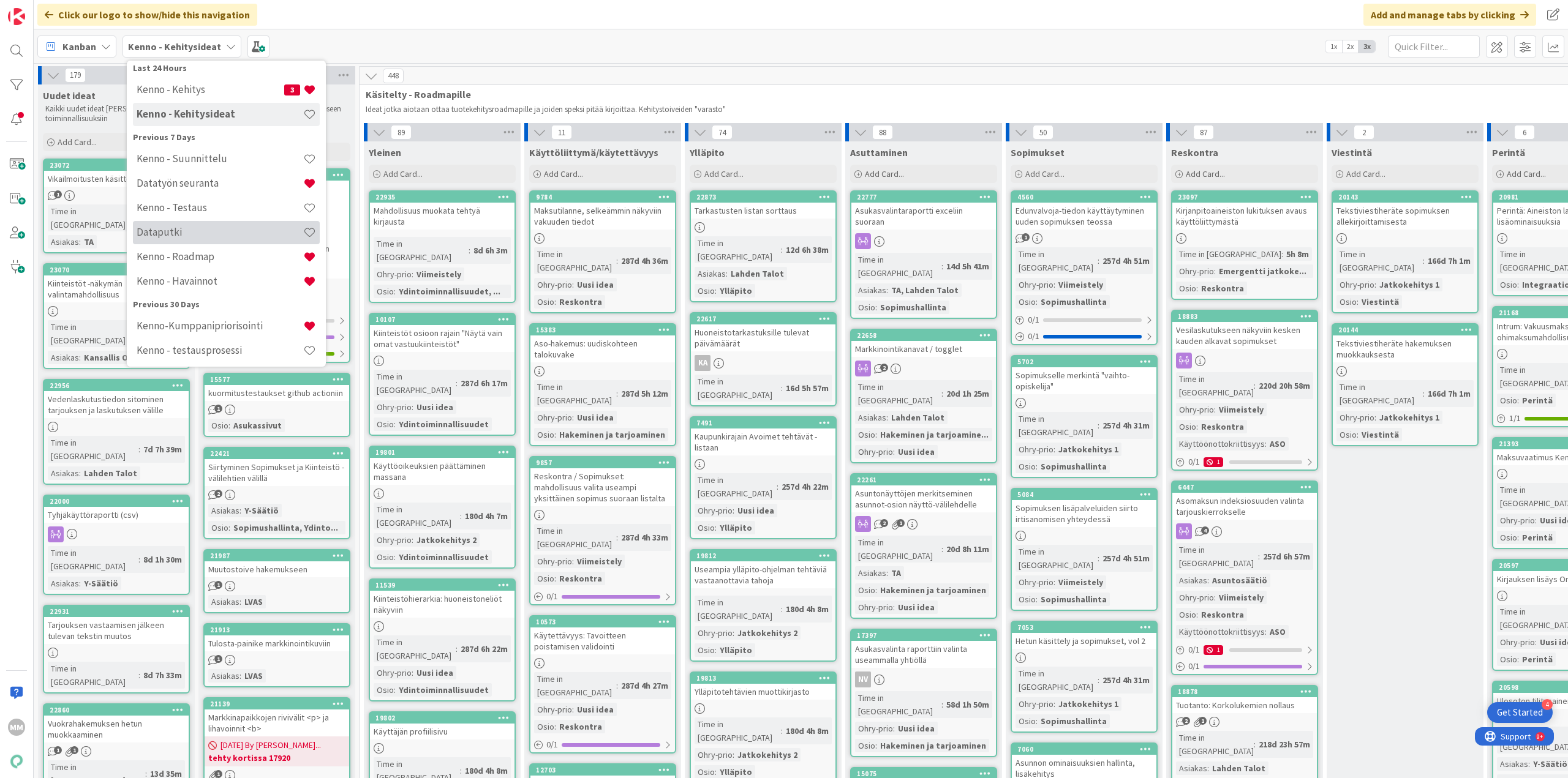
scroll to position [109, 0]
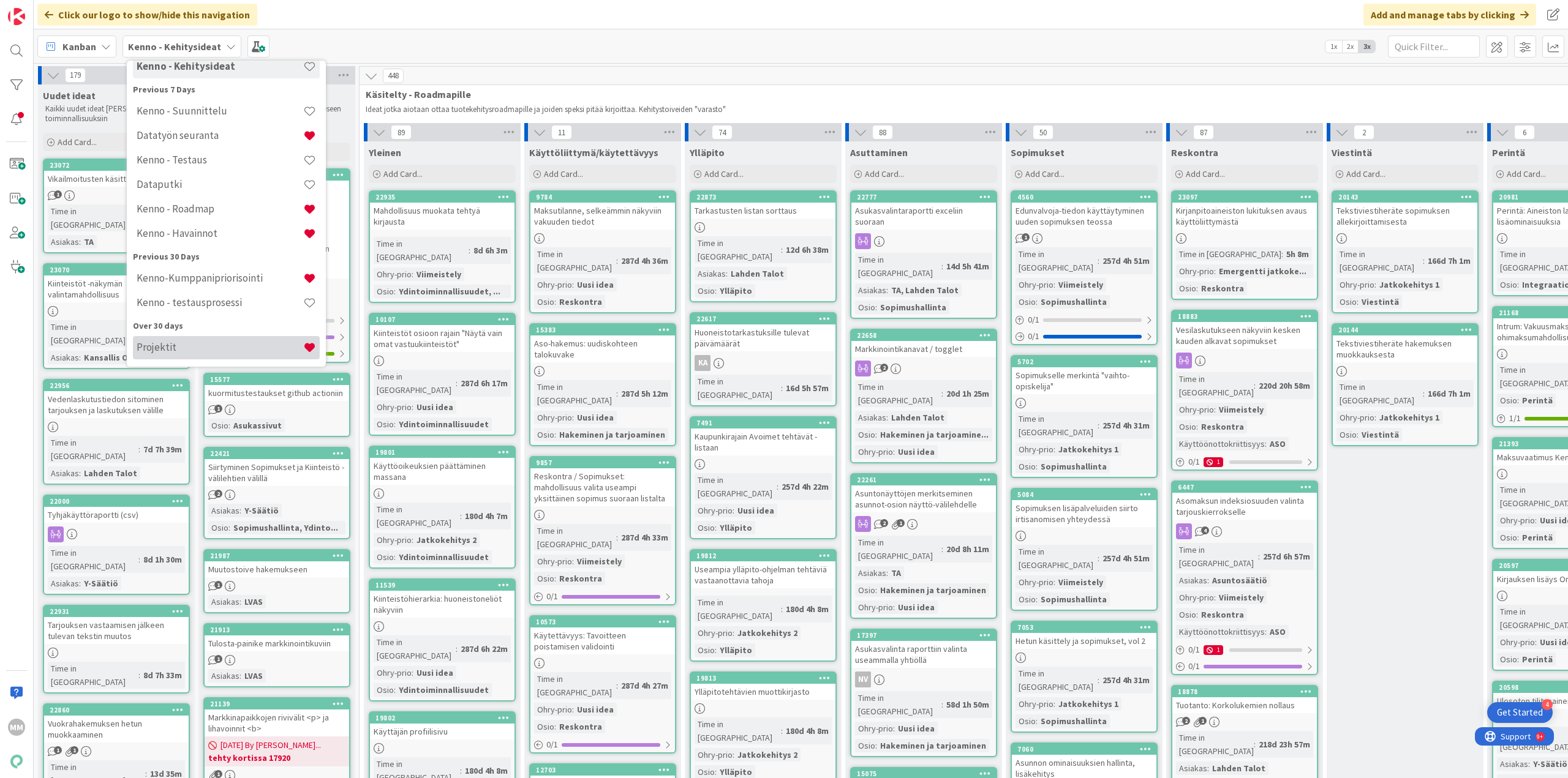
click at [220, 352] on h4 "Projektit" at bounding box center [220, 347] width 166 height 12
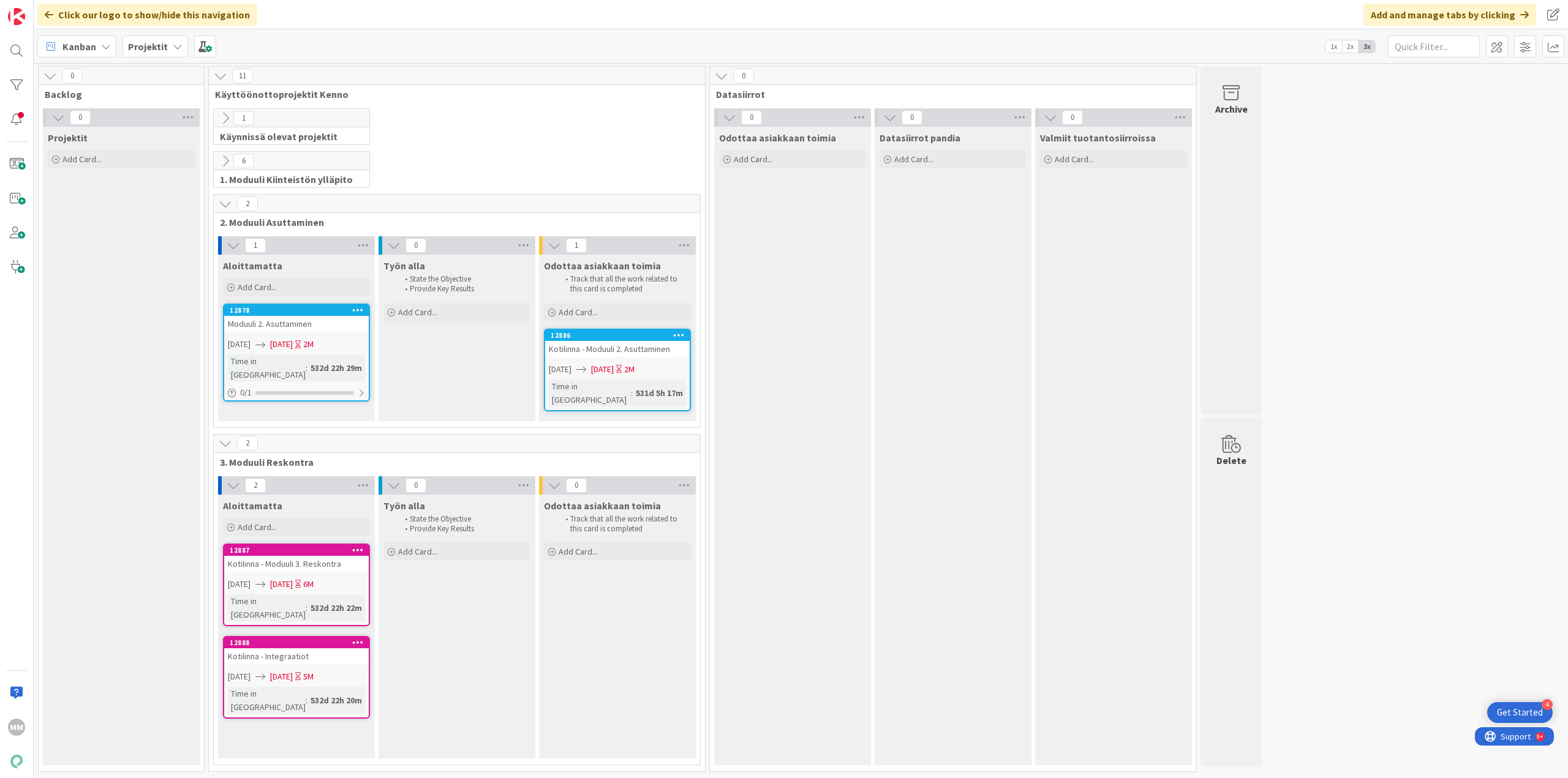
click at [162, 46] on b "Projektit" at bounding box center [148, 46] width 40 height 12
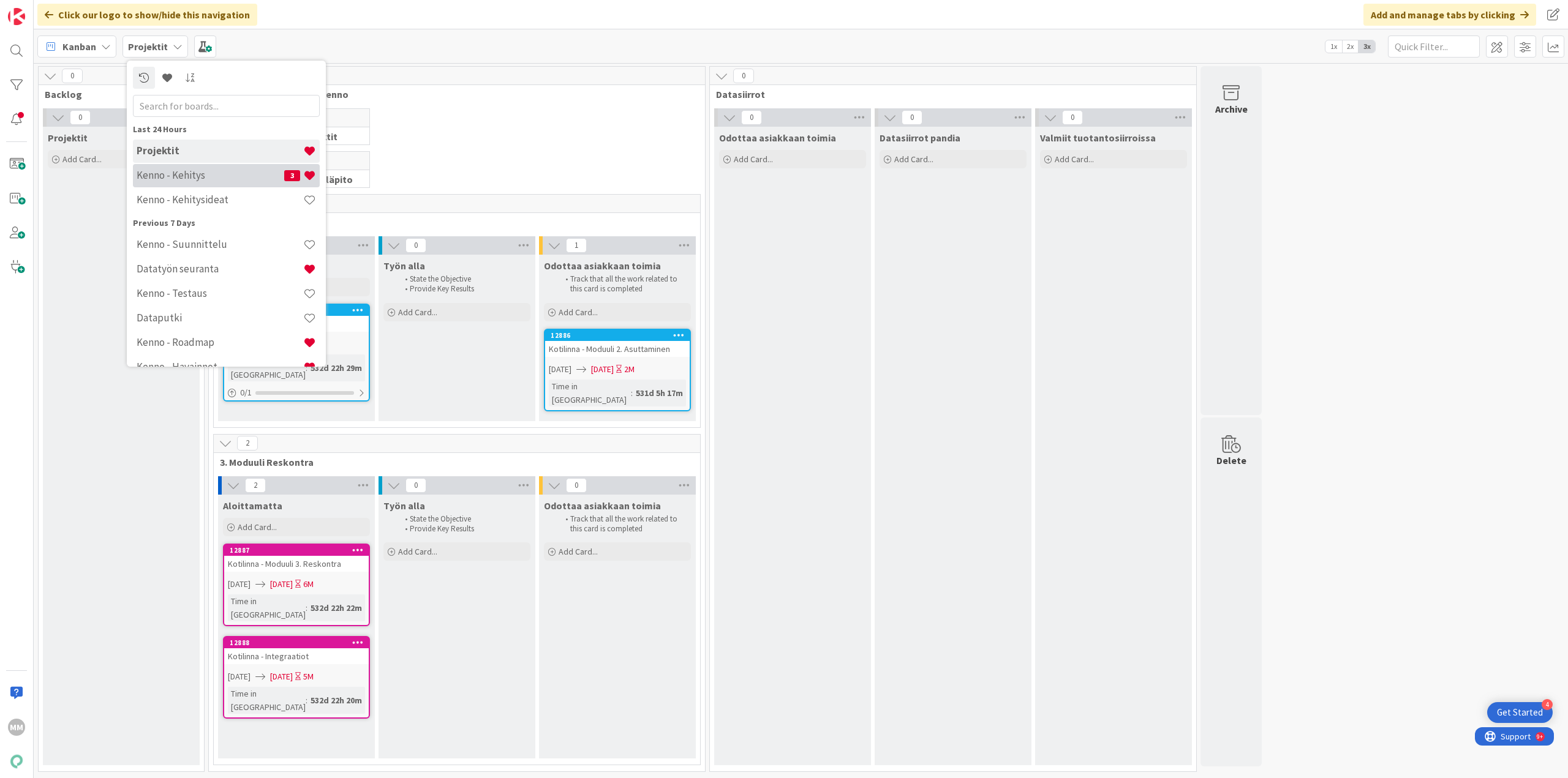
click at [209, 182] on div "Kenno - Kehitys 3" at bounding box center [227, 176] width 187 height 24
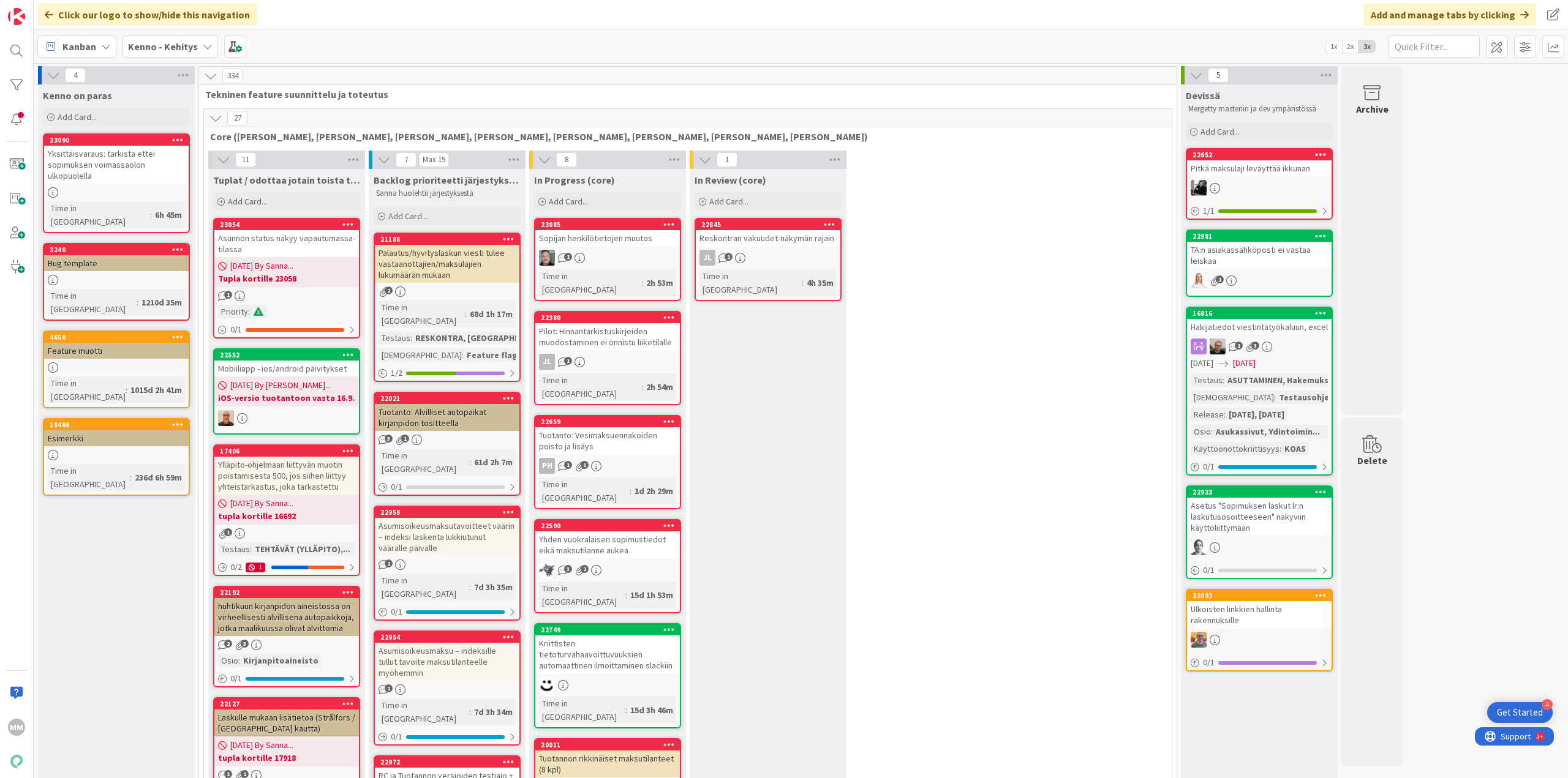
click at [174, 47] on b "Kenno - Kehitys" at bounding box center [163, 46] width 70 height 12
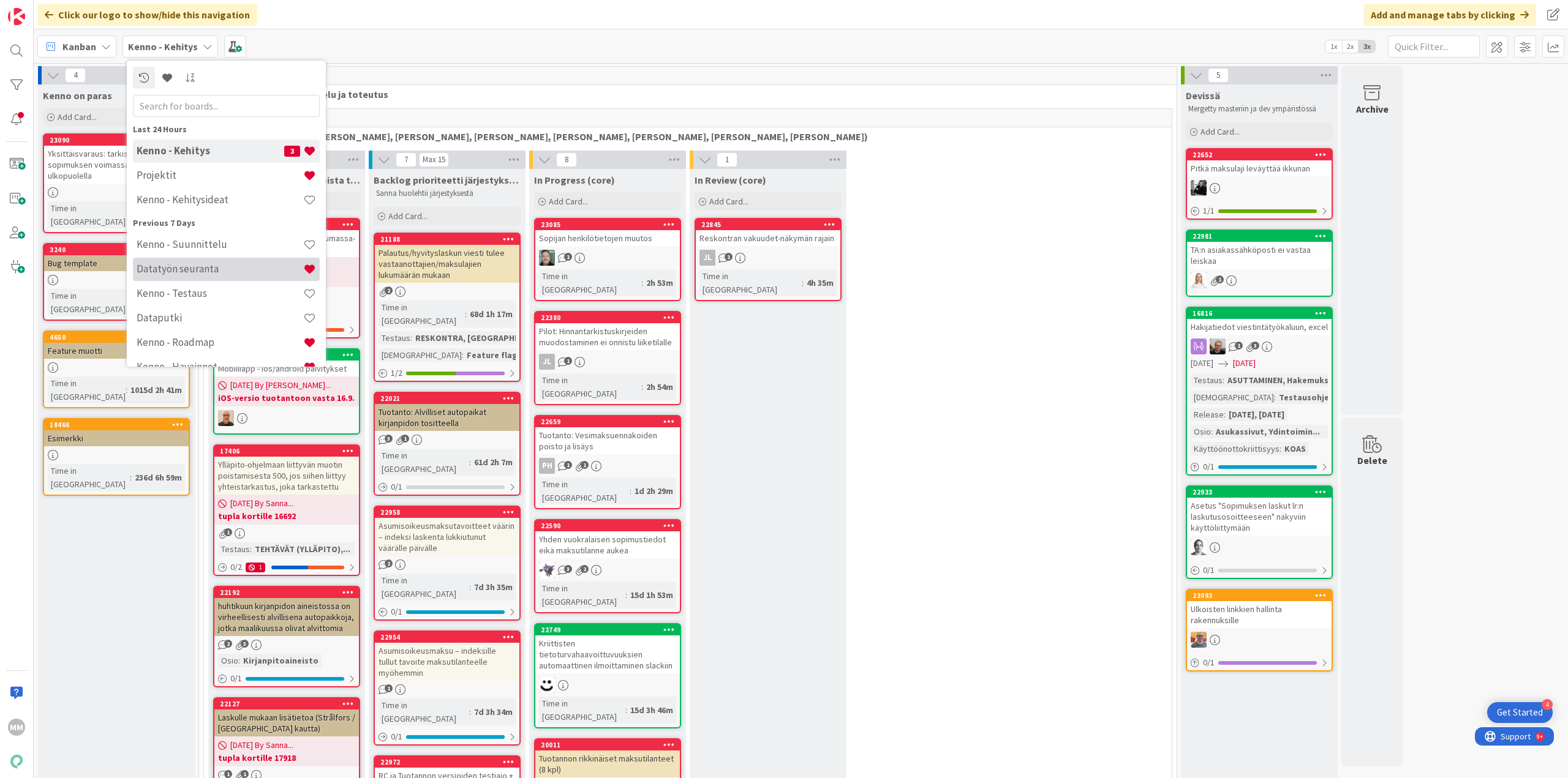
click at [228, 270] on h4 "Datatyön seuranta" at bounding box center [220, 268] width 166 height 12
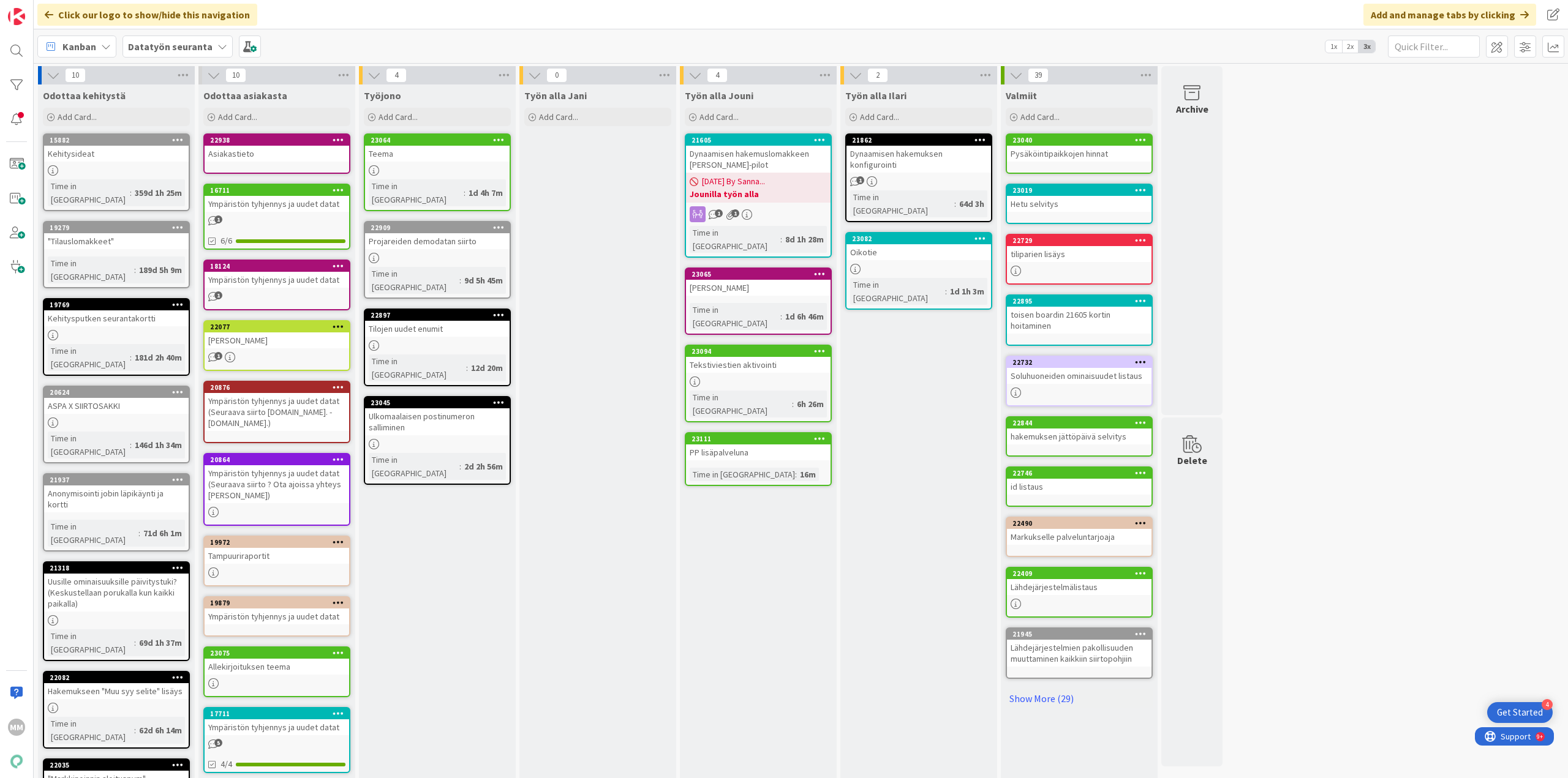
click at [167, 44] on b "Datatyön seuranta" at bounding box center [170, 46] width 84 height 12
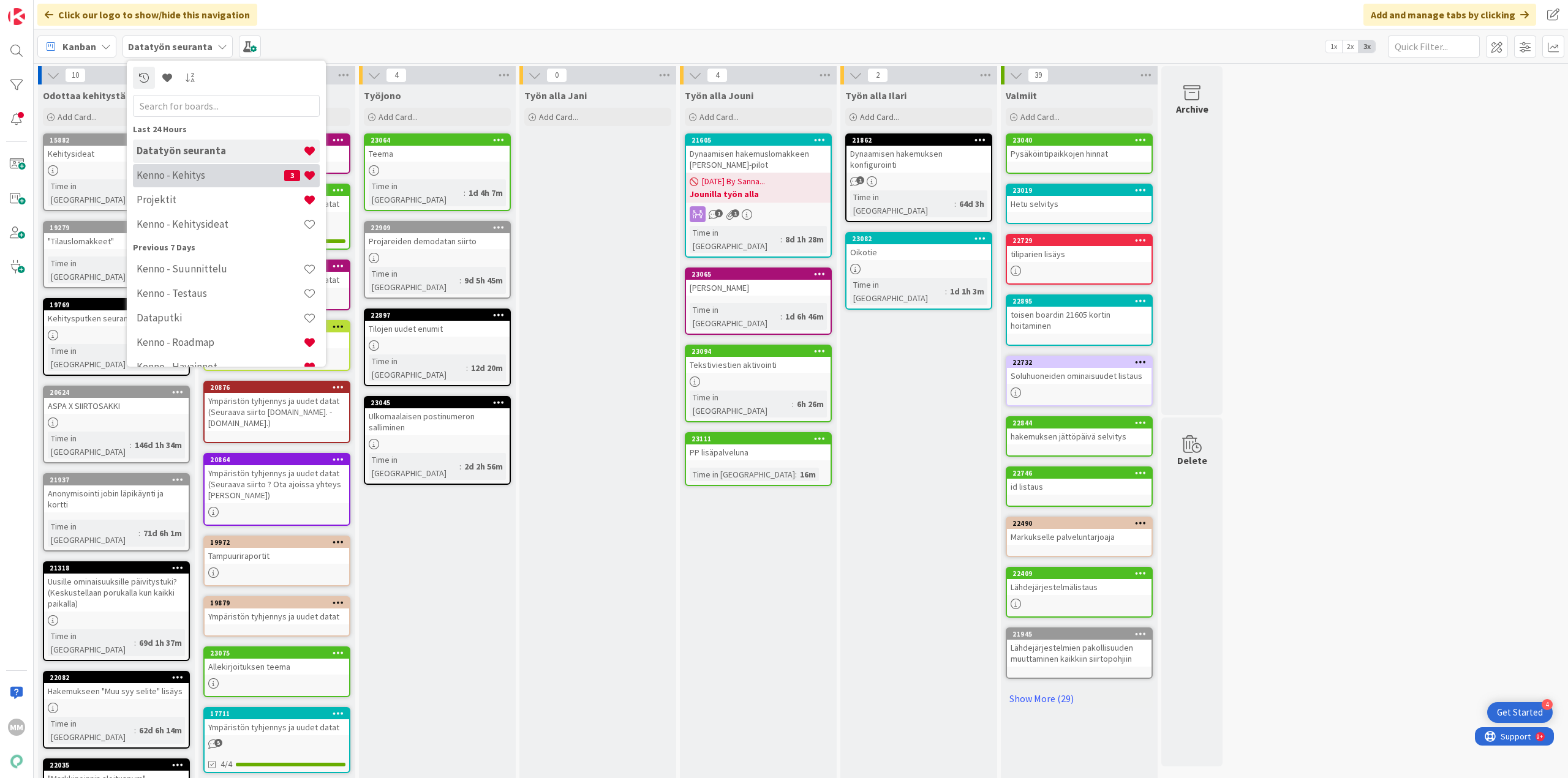
click at [190, 181] on h4 "Kenno - Kehitys" at bounding box center [211, 175] width 147 height 12
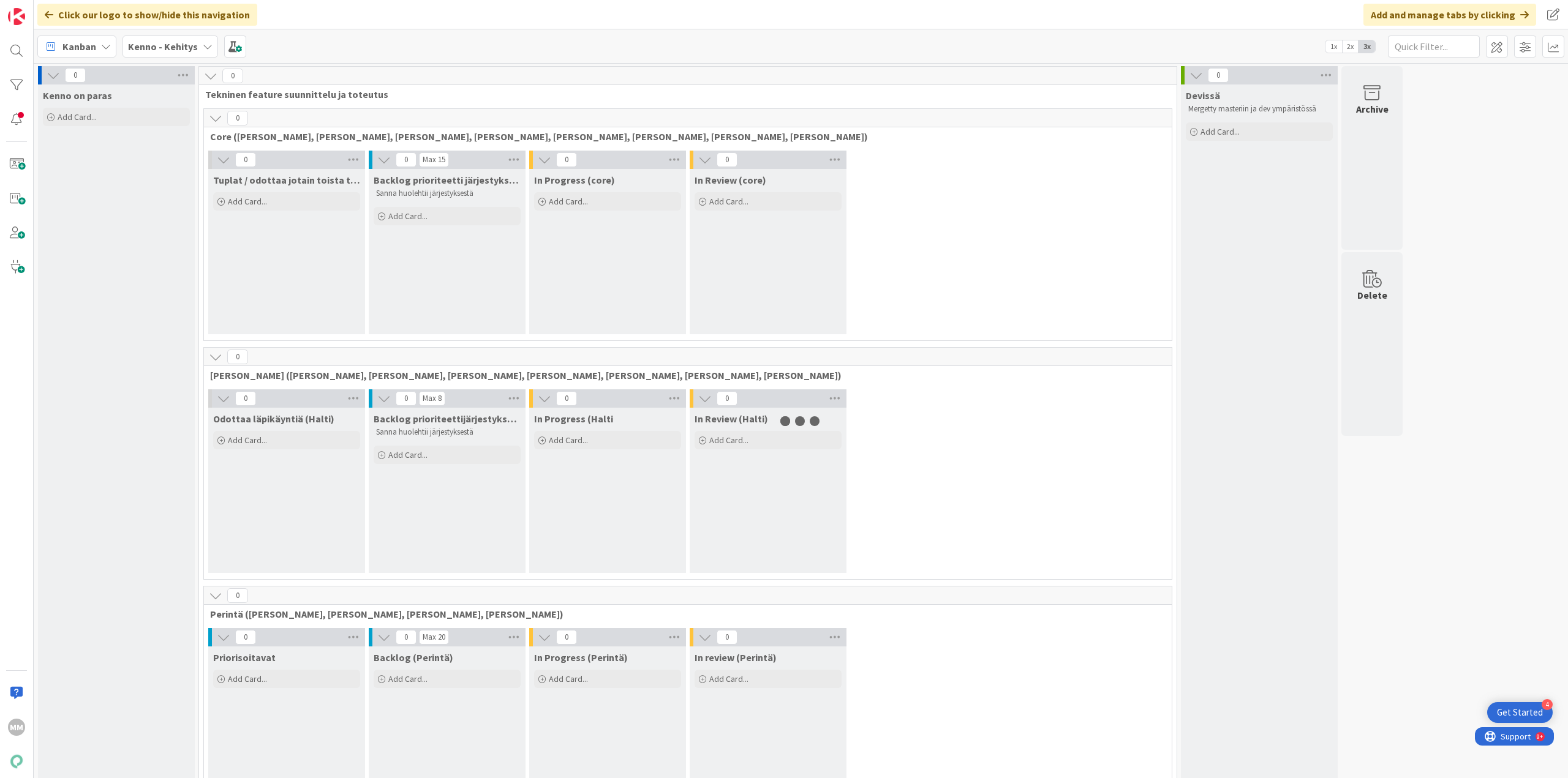
click at [177, 48] on b "Kenno - Kehitys" at bounding box center [163, 46] width 70 height 12
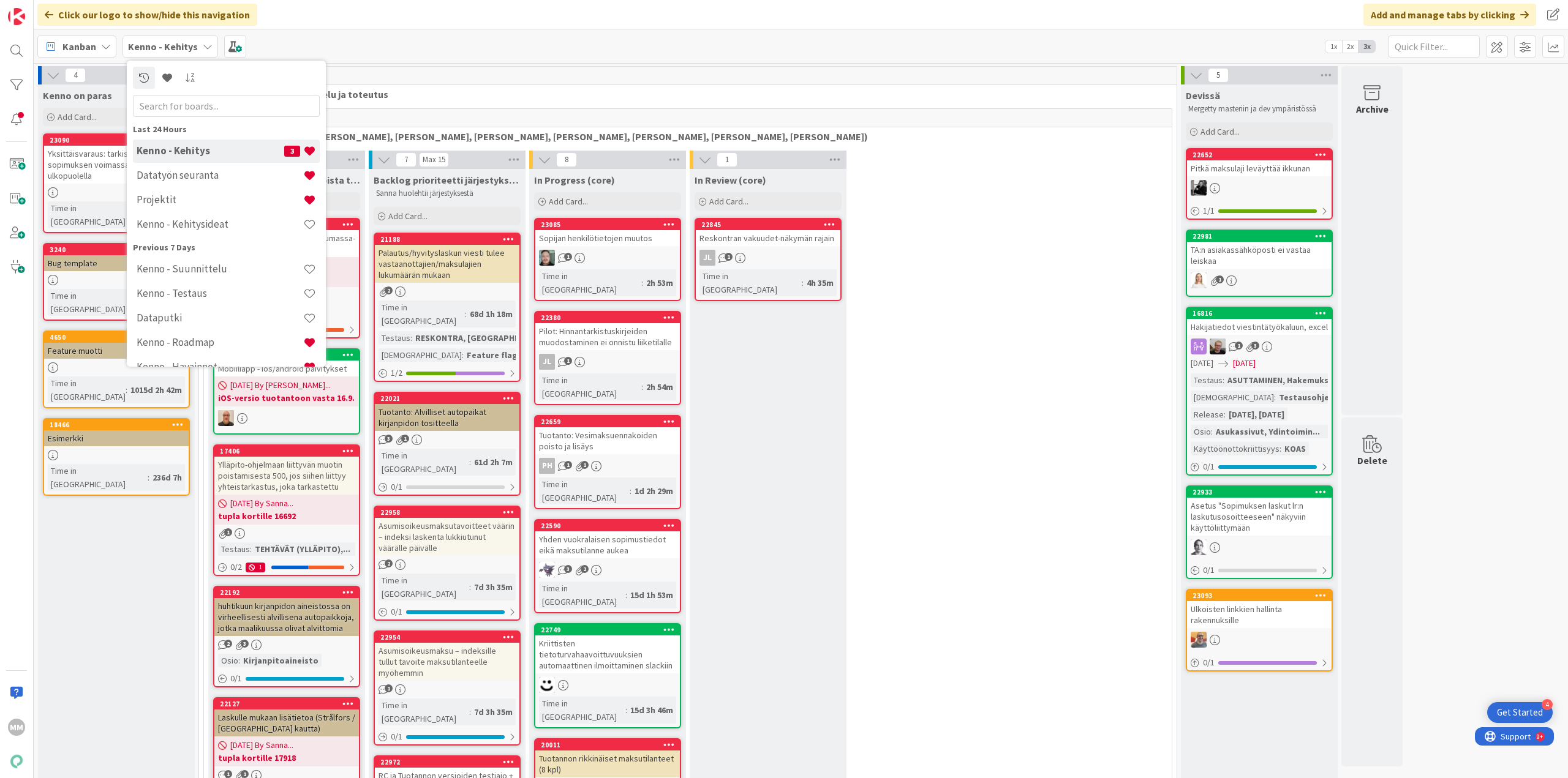
click at [473, 59] on div "Kanban My Zone Organization Select a single board Kanban List (Bulk Actions) Me…" at bounding box center [801, 46] width 1535 height 34
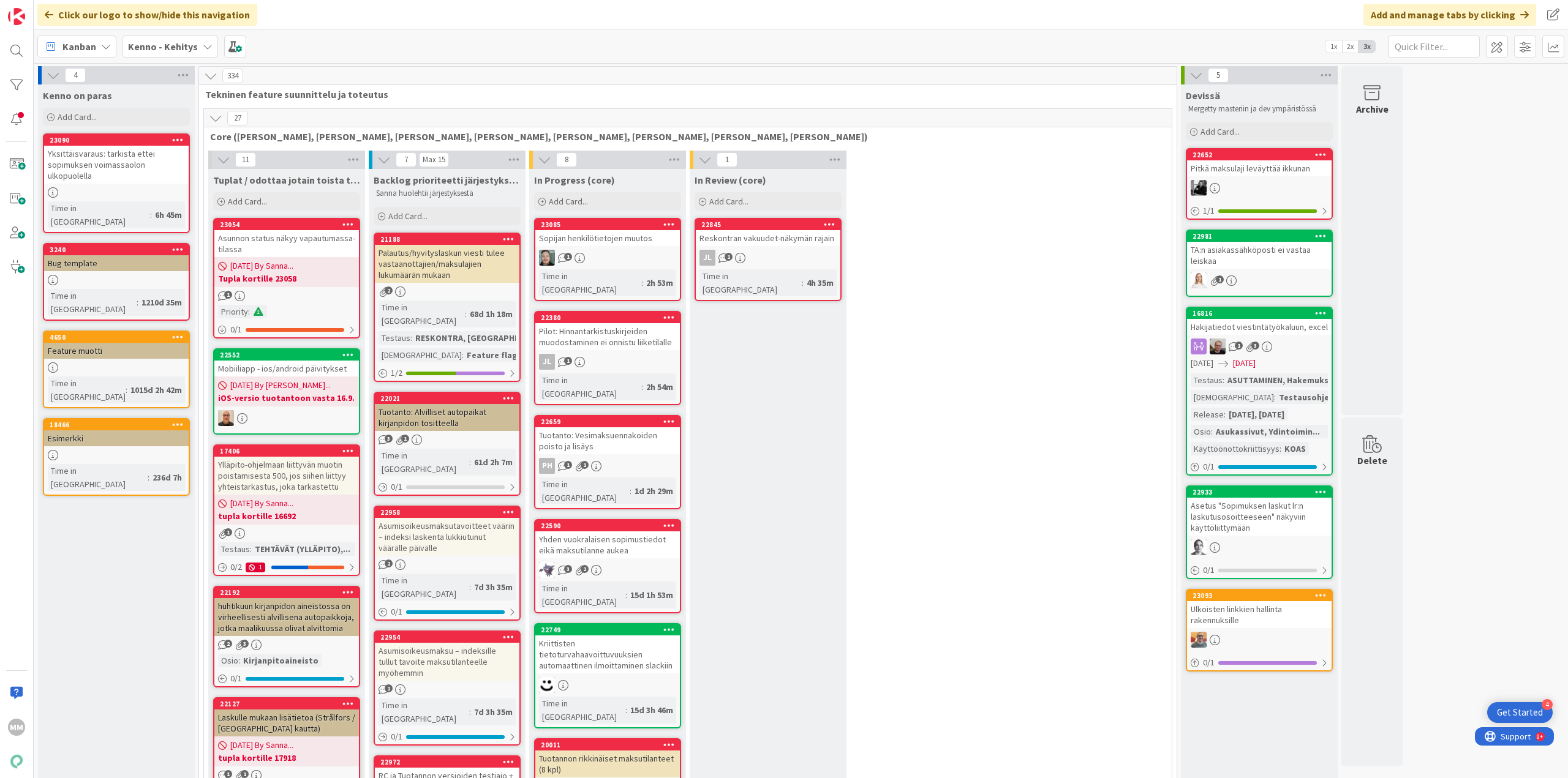
click at [196, 42] on div "Kenno - Kehitys" at bounding box center [170, 46] width 95 height 22
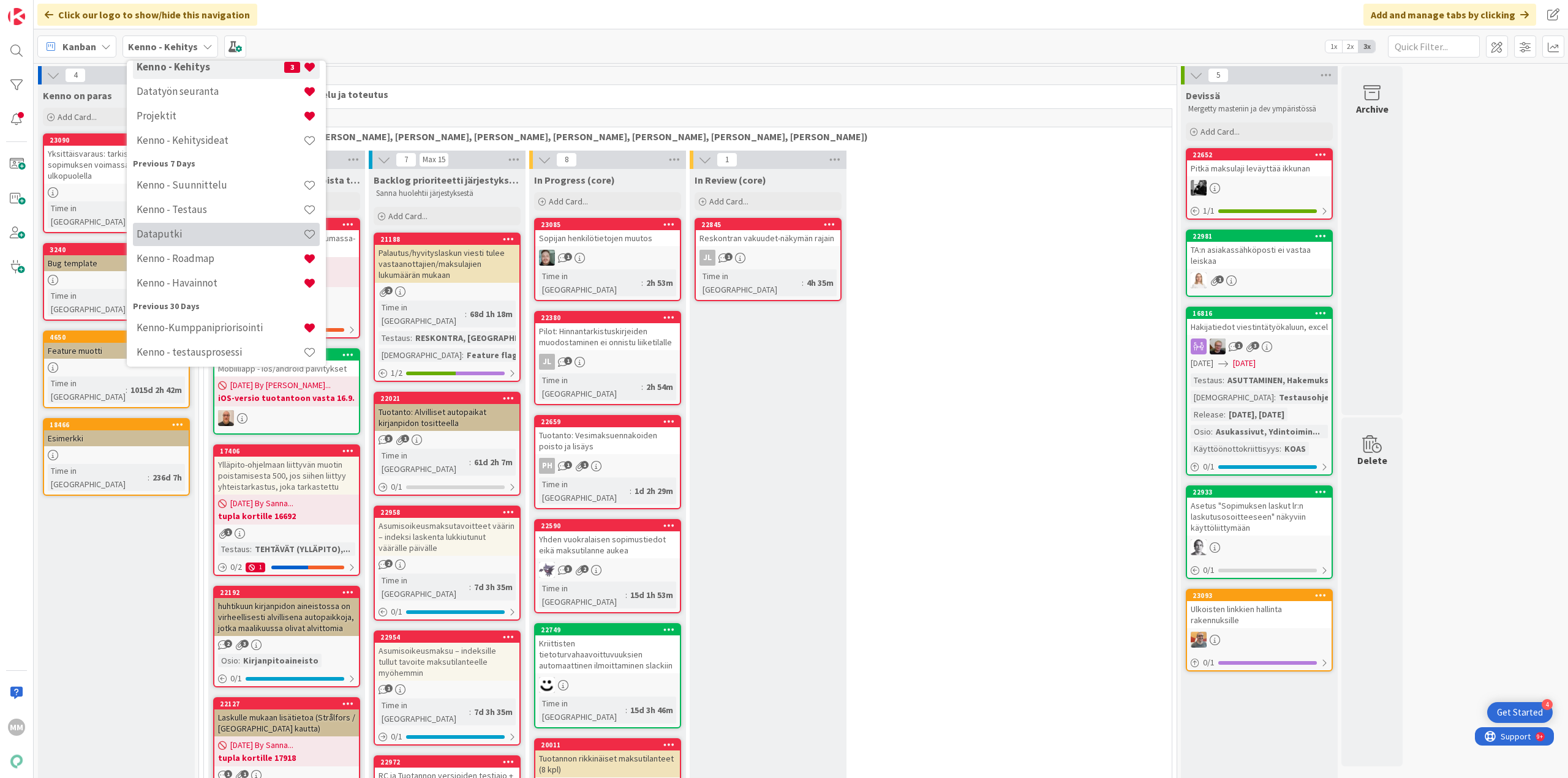
scroll to position [89, 0]
click at [230, 274] on h4 "Kenno - Havainnot" at bounding box center [220, 278] width 166 height 12
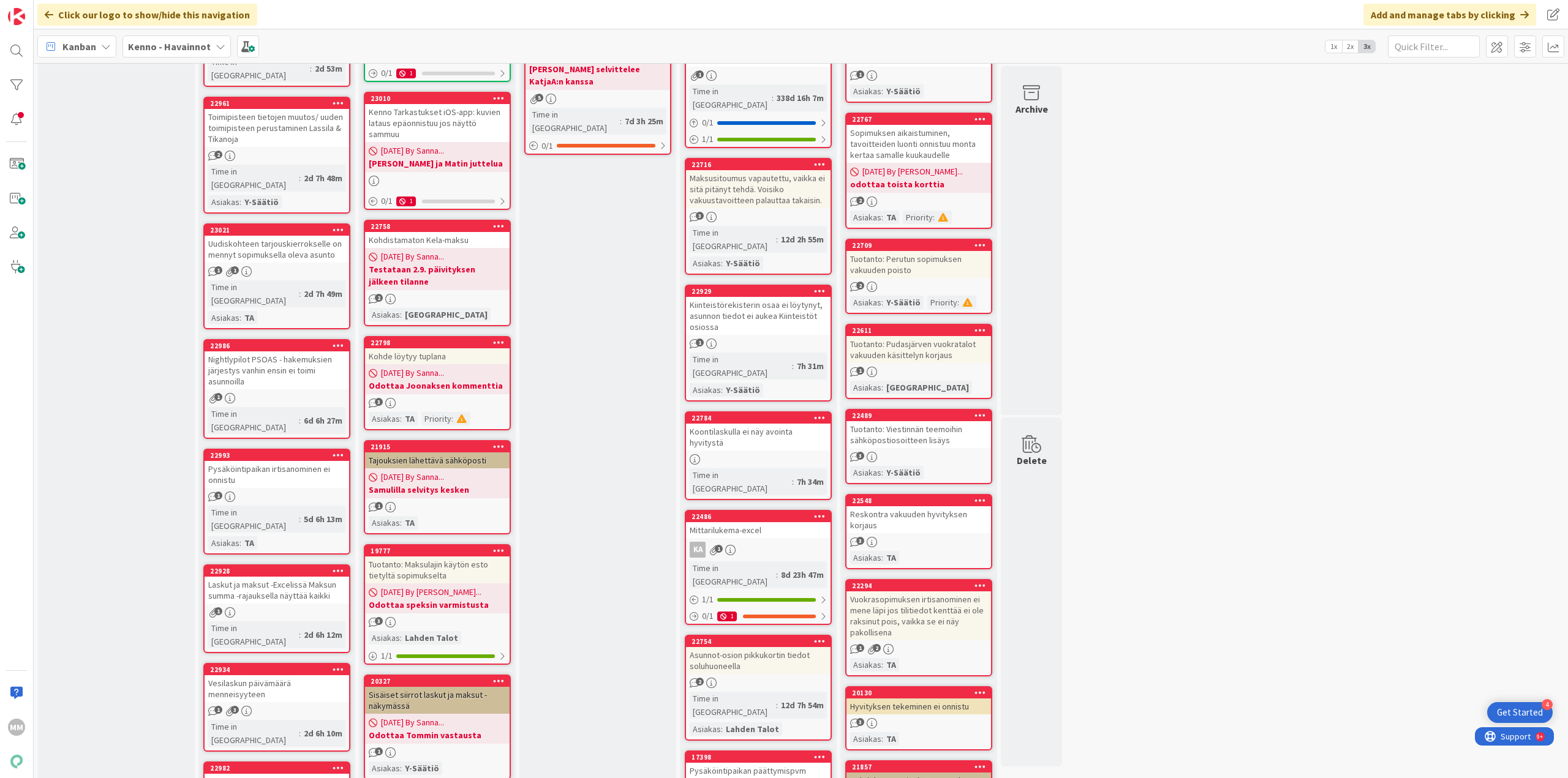
scroll to position [306, 0]
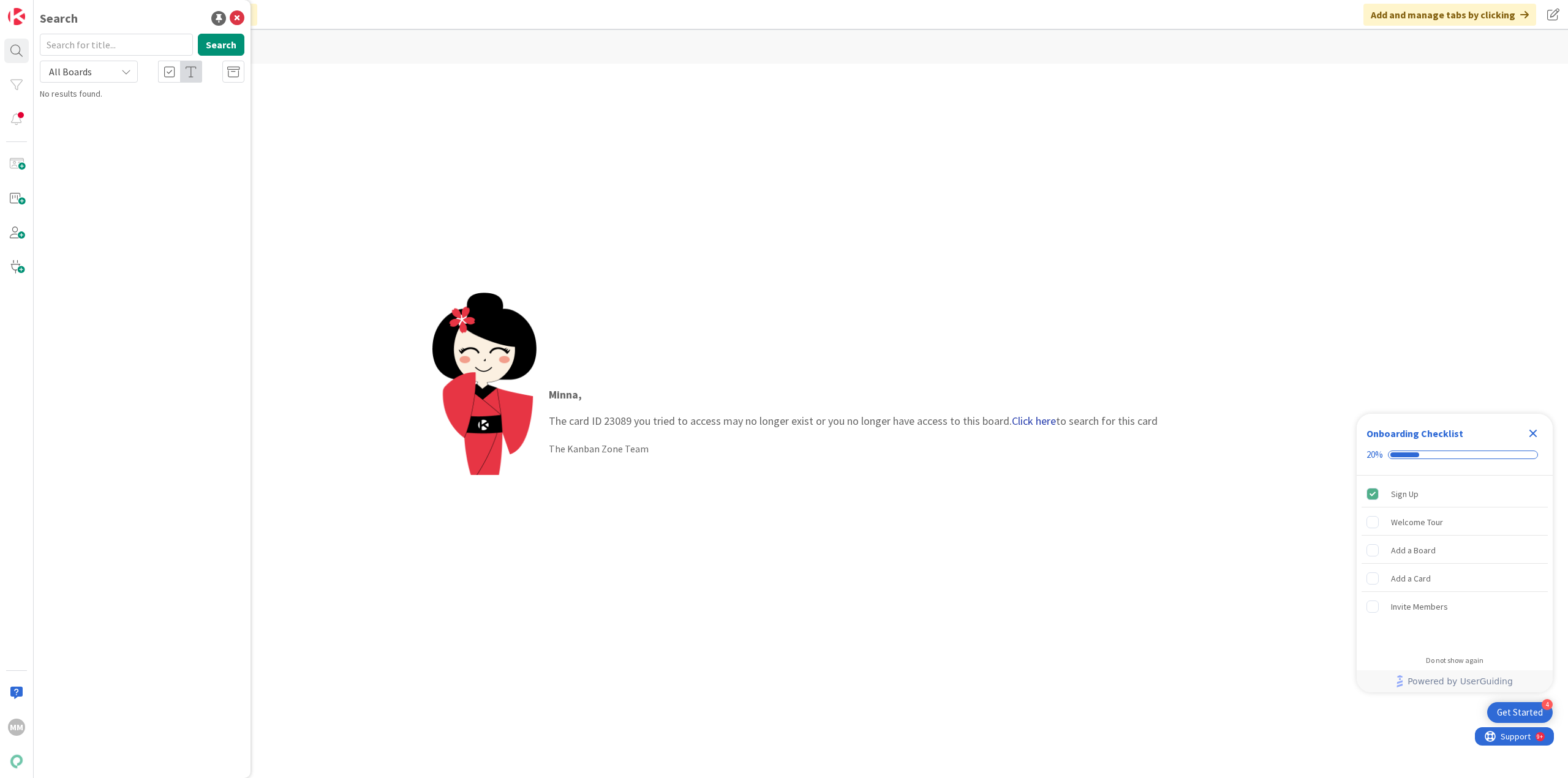
click at [1020, 414] on link "Click here" at bounding box center [1033, 420] width 44 height 14
click at [173, 118] on p "Kennon reskontran sisäisten siirtojen rajaukset" at bounding box center [150, 114] width 187 height 25
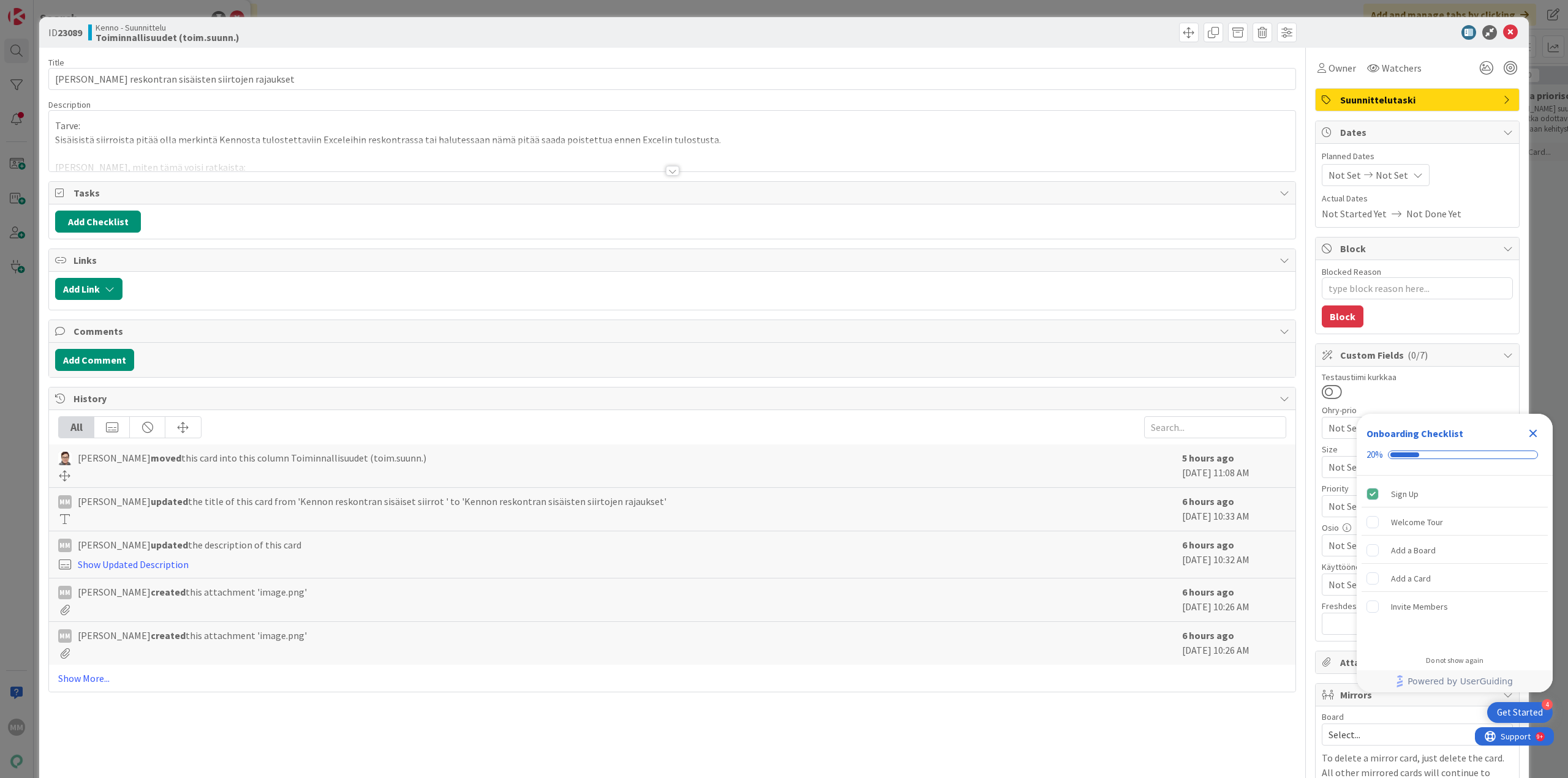
type textarea "x"
click at [344, 81] on input "[PERSON_NAME] reskontran sisäisten siirtojen rajaukset" at bounding box center [672, 78] width 1248 height 22
click at [485, 76] on input "[PERSON_NAME] reskontran sisäisten siirtojen rajaukset" at bounding box center [672, 78] width 1248 height 22
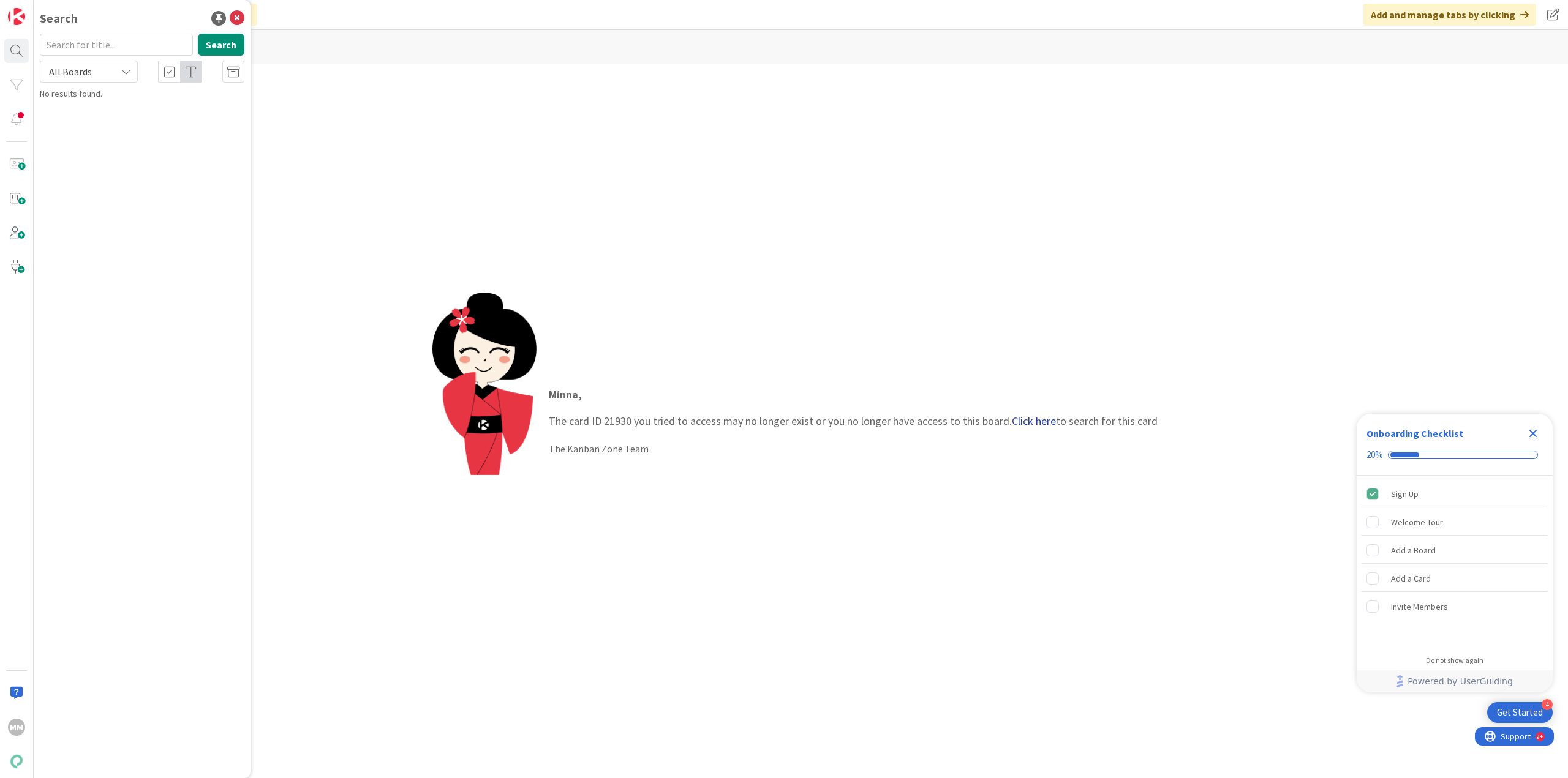
click at [1028, 419] on link "Click here" at bounding box center [1033, 420] width 44 height 14
click at [134, 109] on span "Vikauokan tarkennevalikon monivalinta" at bounding box center [156, 108] width 141 height 11
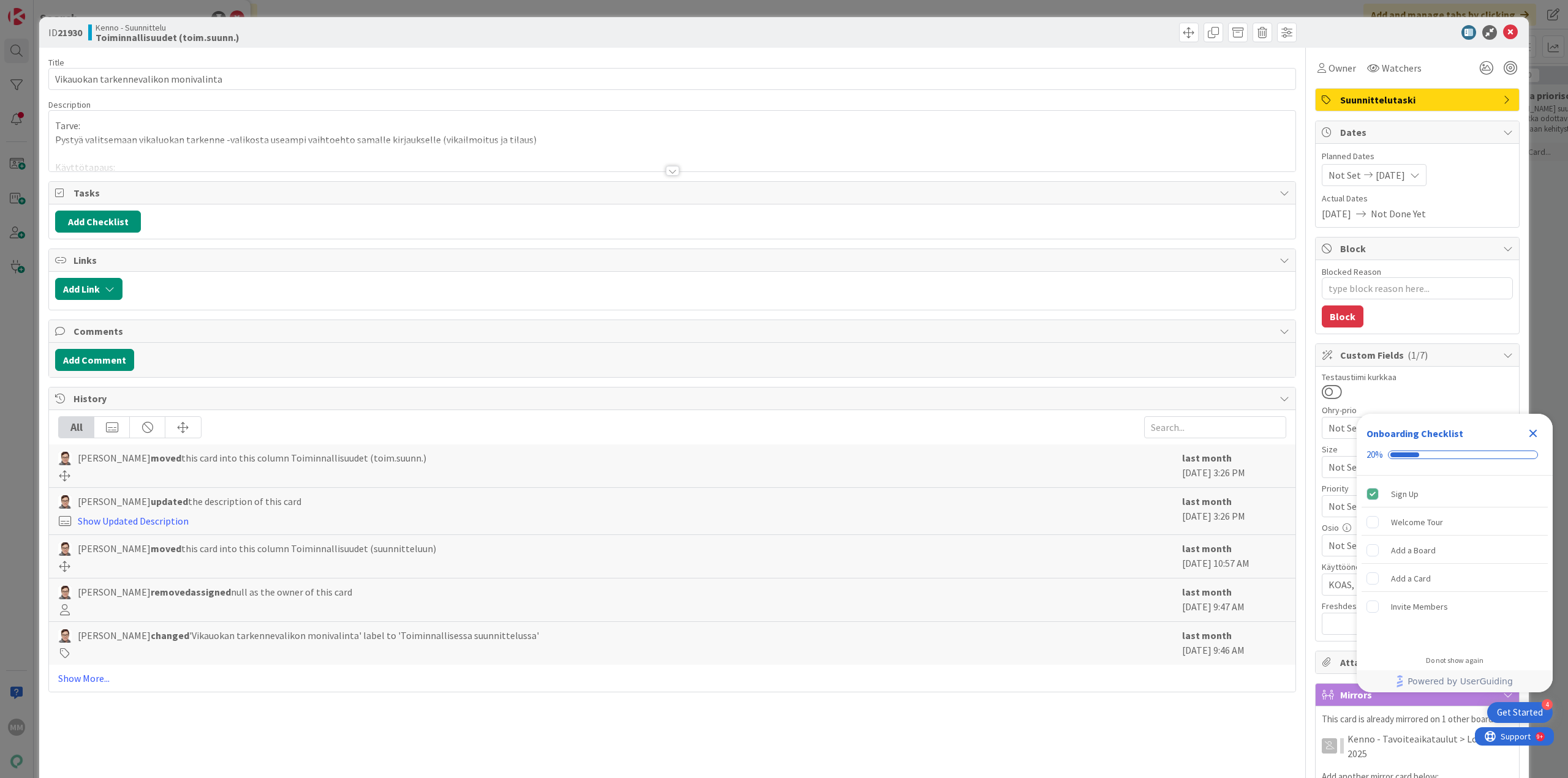
type textarea "x"
click at [666, 172] on div at bounding box center [673, 171] width 13 height 9
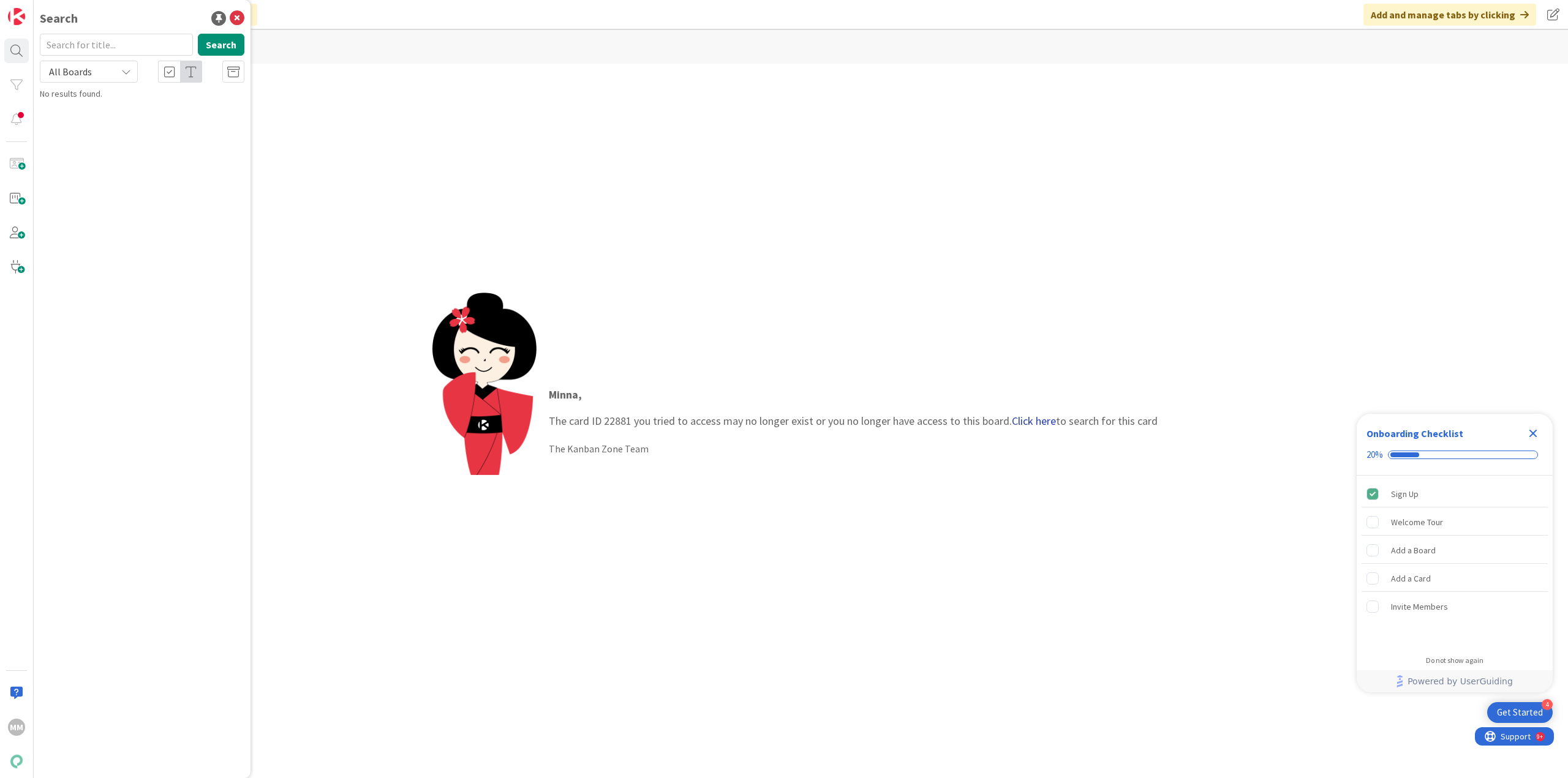
click at [1025, 422] on link "Click here" at bounding box center [1033, 420] width 44 height 14
click at [145, 102] on span "Viitteettömien suoritusten manuaalisen kirjausprosessin nopeuttaminen" at bounding box center [144, 113] width 174 height 24
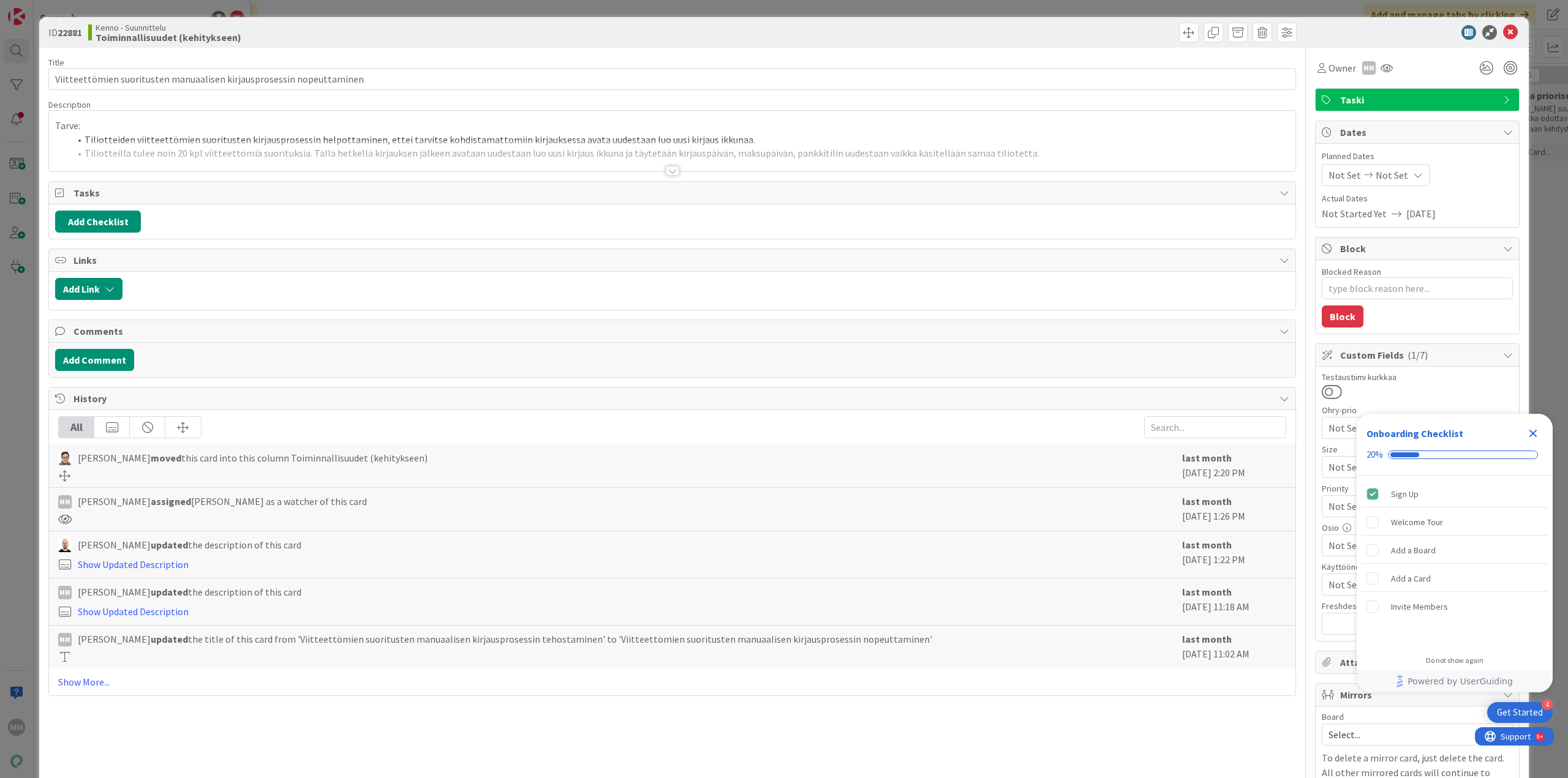
type textarea "x"
drag, startPoint x: 398, startPoint y: 80, endPoint x: 0, endPoint y: 69, distance: 398.2
click at [0, 69] on div "ID 22881 Kenno - Suunnittelu Toiminnallisuudet (kehitykseen) Title 69 / 128 Vii…" at bounding box center [784, 389] width 1568 height 778
